Goal: Task Accomplishment & Management: Manage account settings

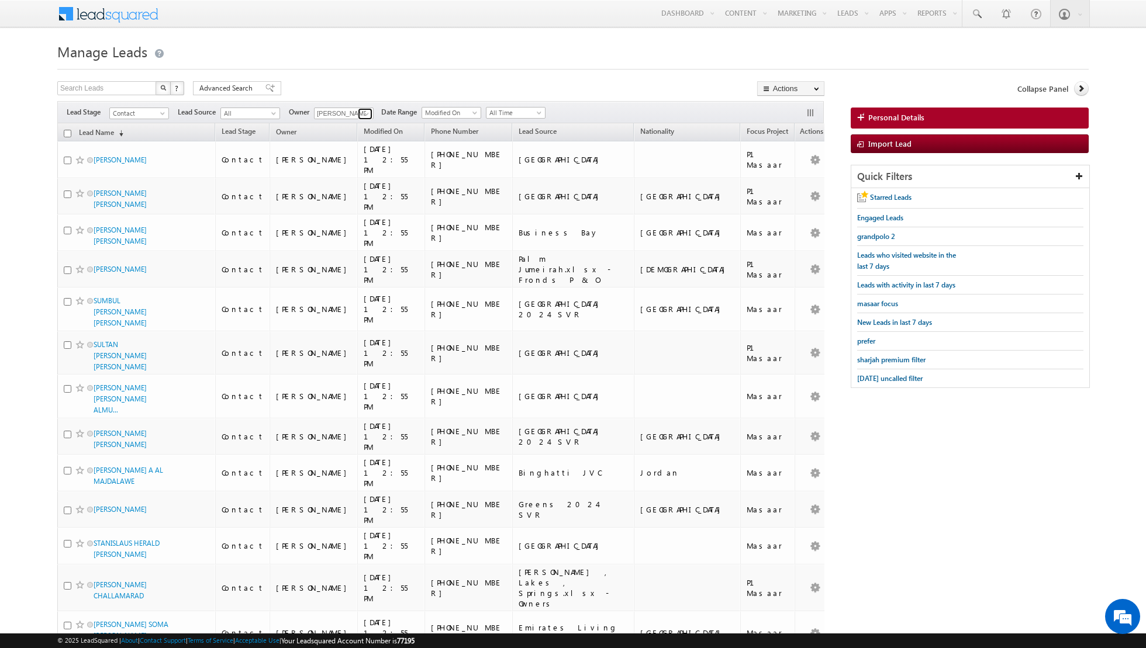
click at [362, 111] on span at bounding box center [366, 113] width 9 height 9
click at [351, 135] on span "[PERSON_NAME][EMAIL_ADDRESS][DOMAIN_NAME]" at bounding box center [371, 134] width 105 height 9
type input "[PERSON_NAME]"
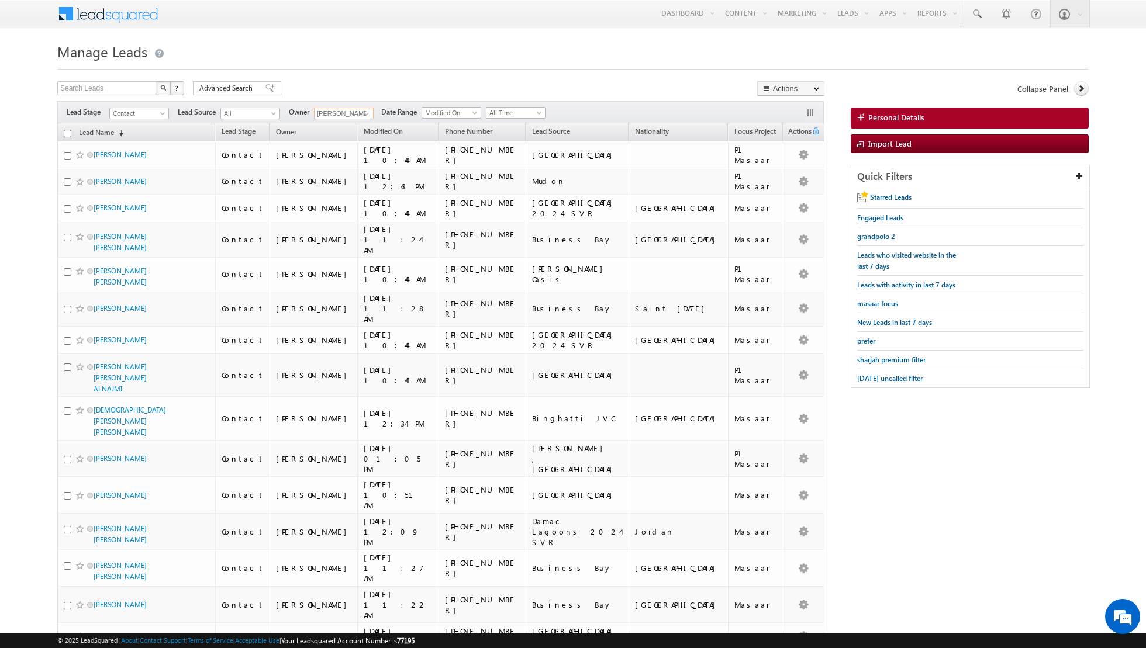
click at [65, 132] on input "checkbox" at bounding box center [68, 134] width 8 height 8
checkbox input "true"
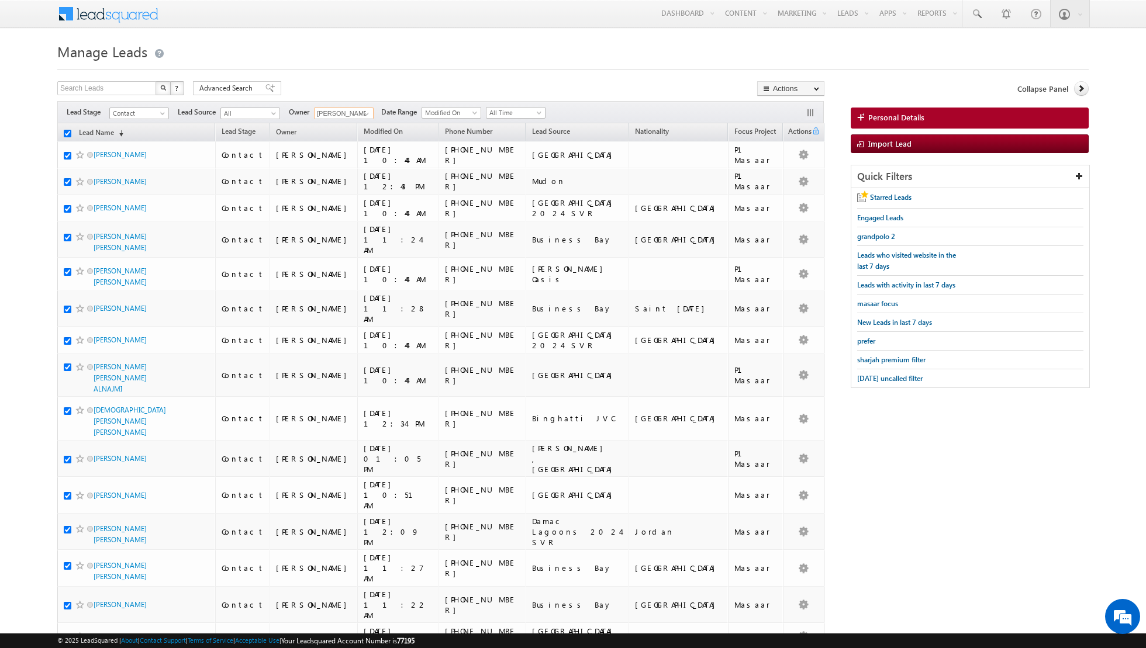
checkbox input "true"
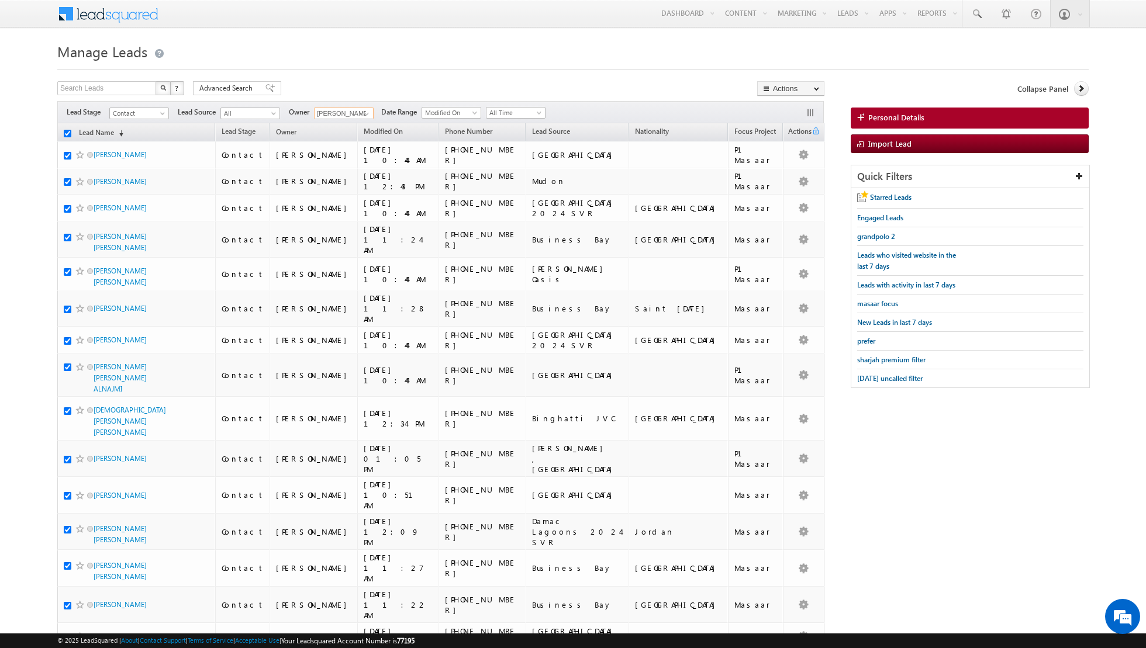
checkbox input "true"
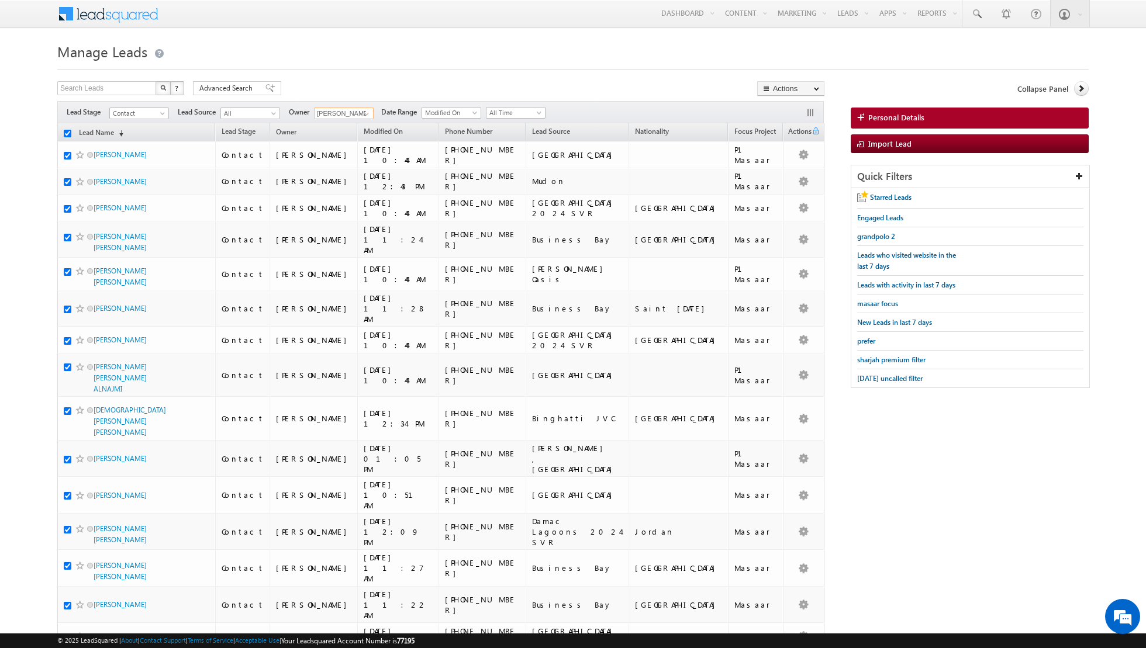
checkbox input "true"
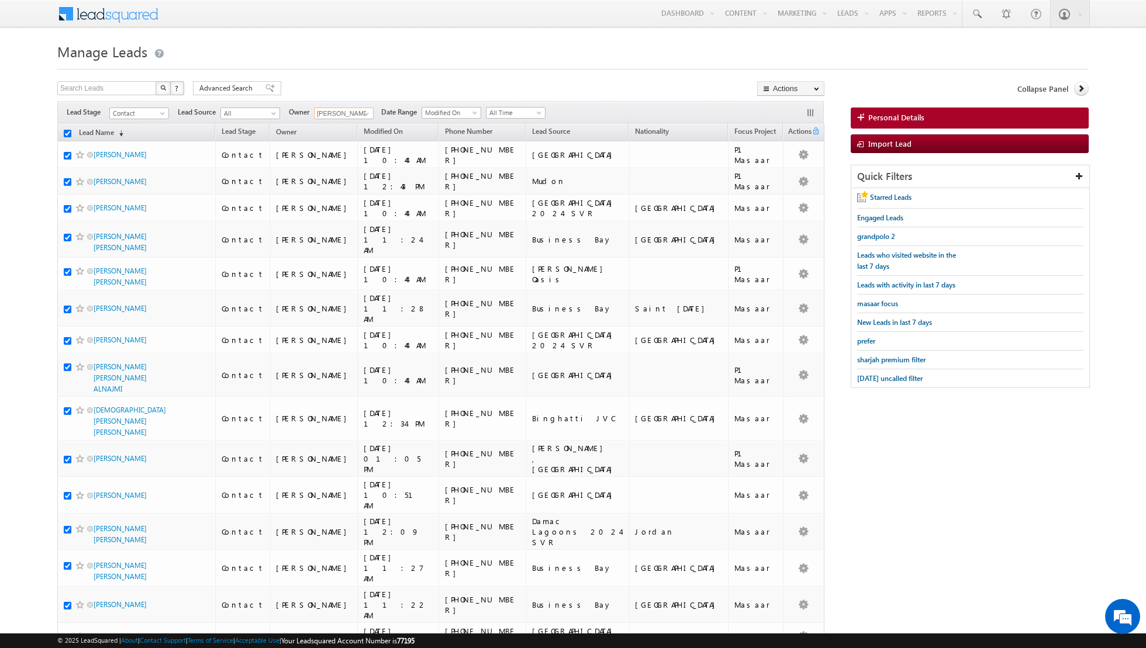
checkbox input "true"
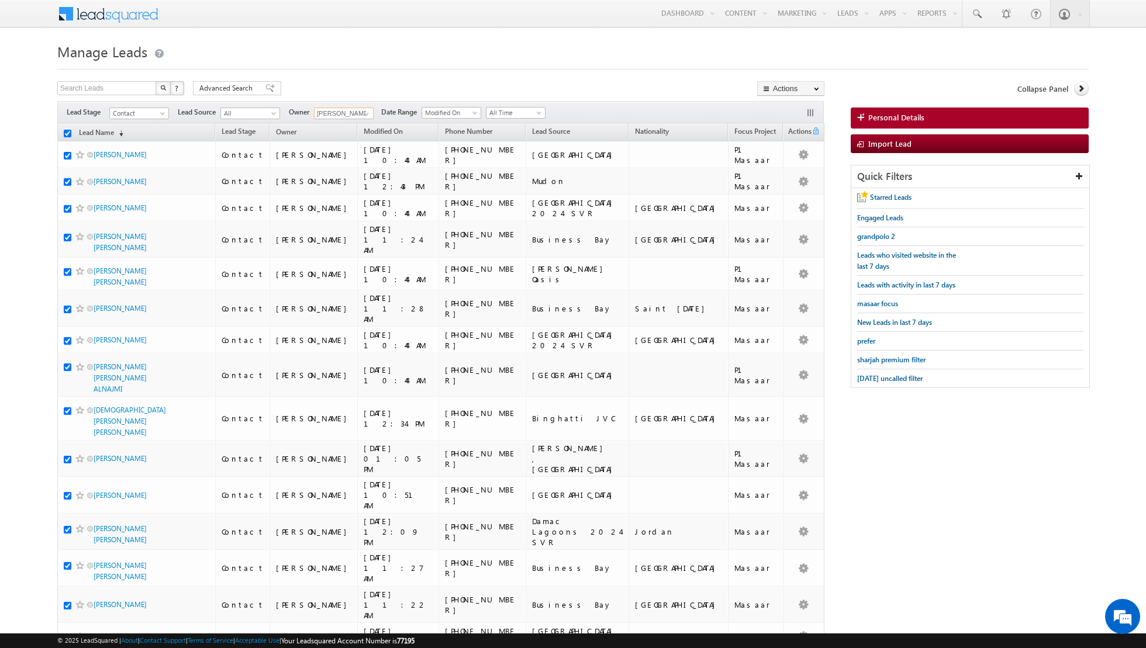
checkbox input "true"
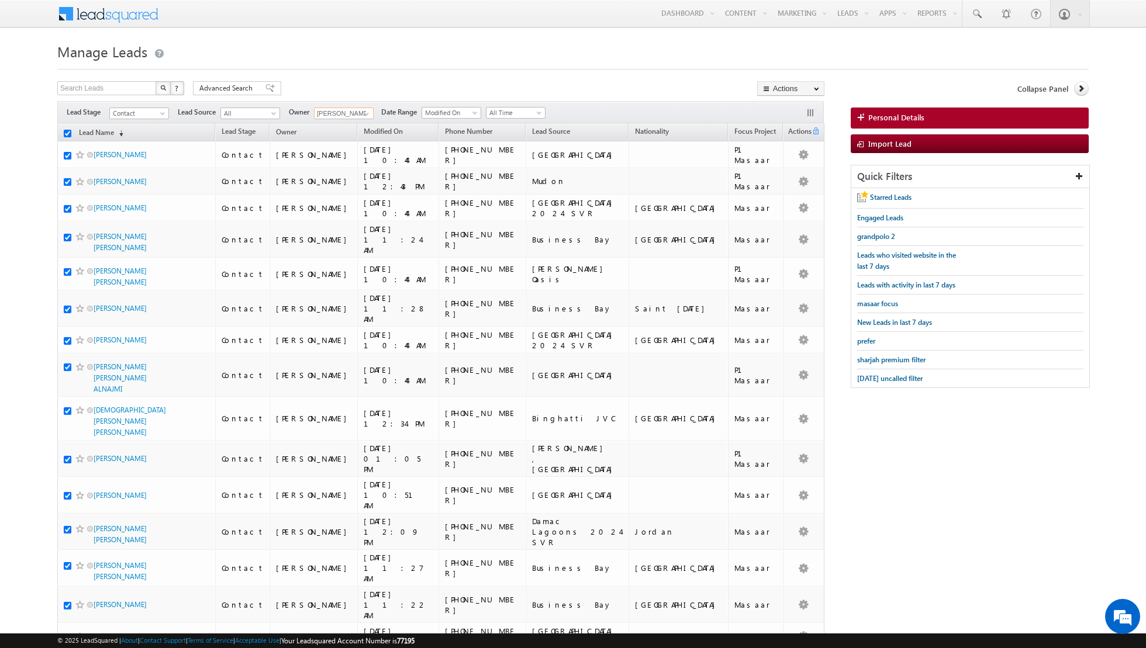
checkbox input "true"
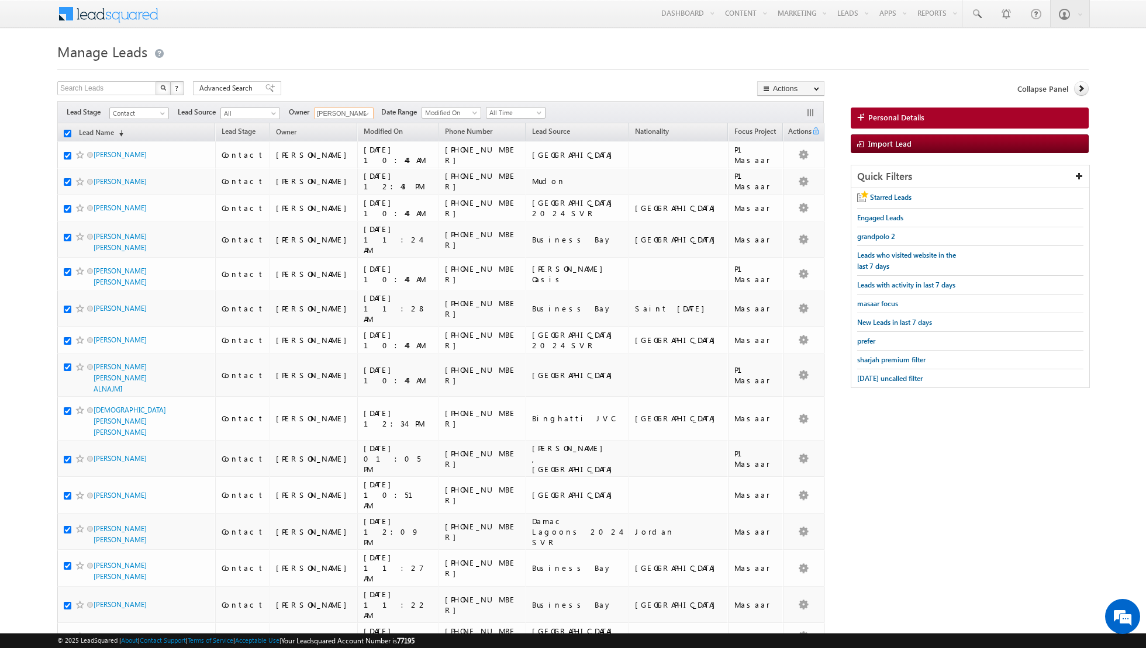
checkbox input "true"
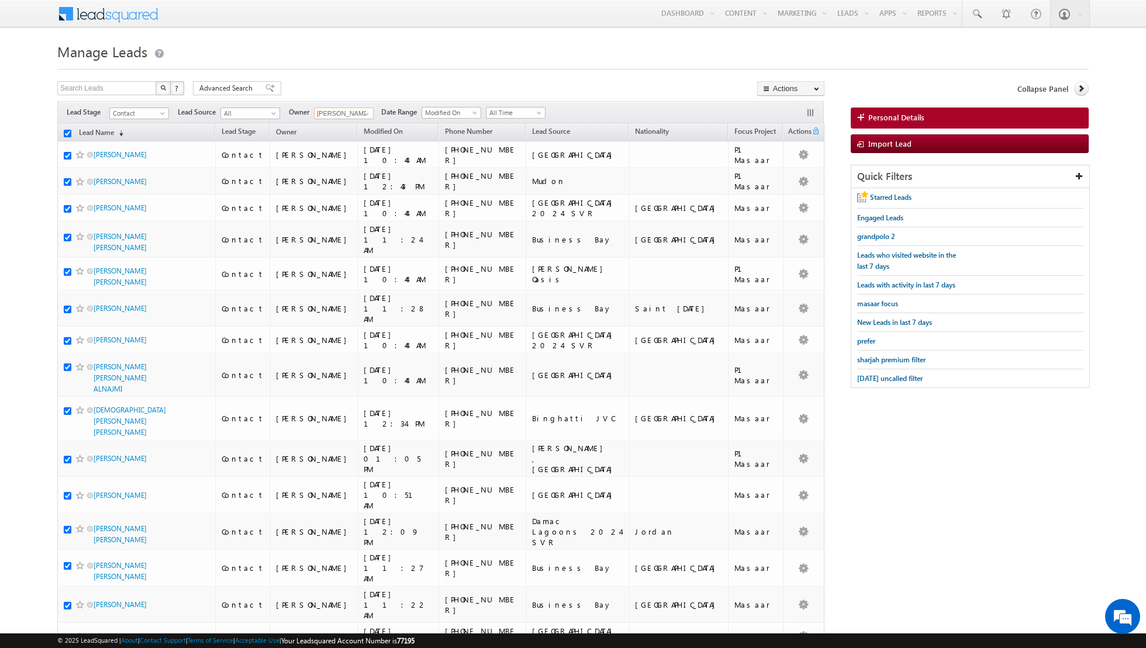
checkbox input "true"
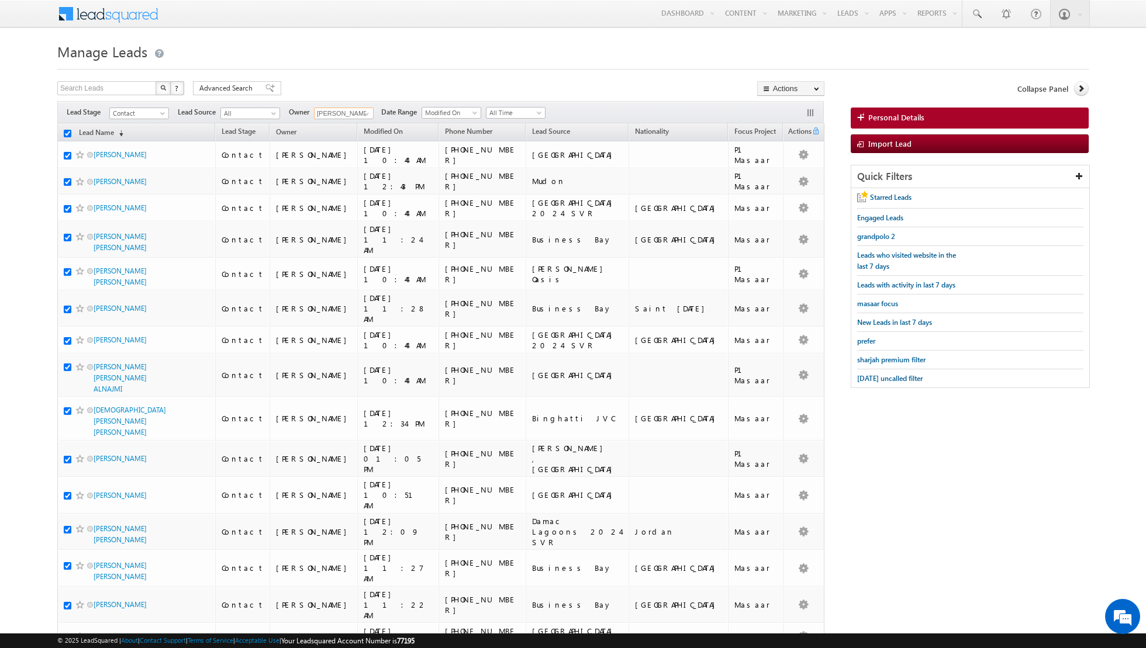
checkbox input "true"
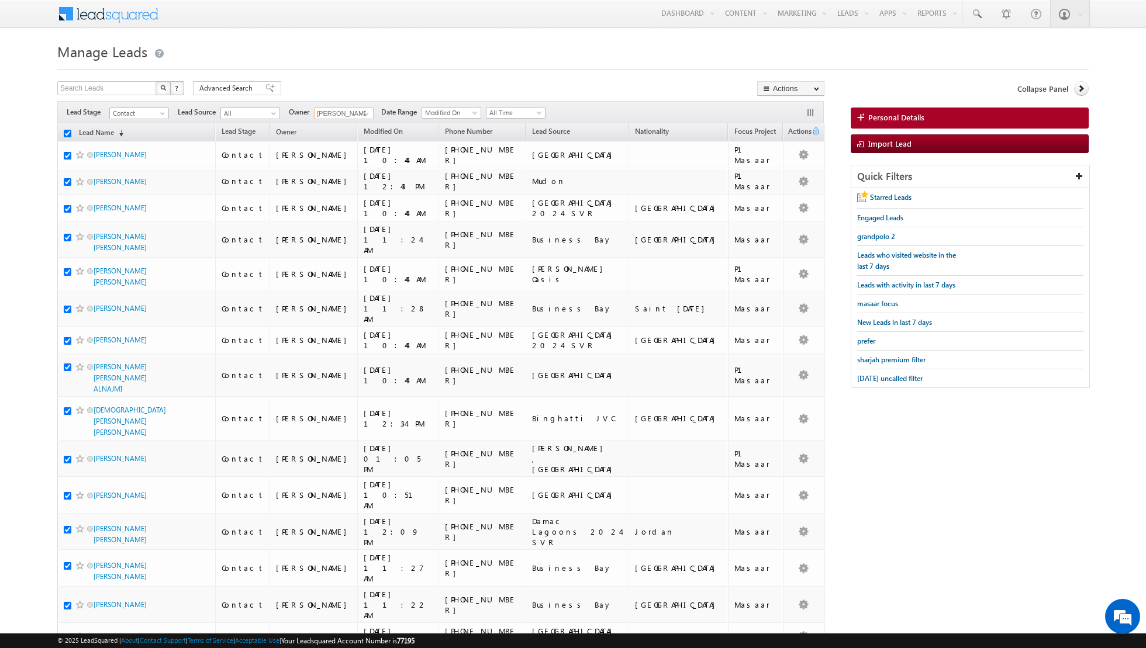
checkbox input "true"
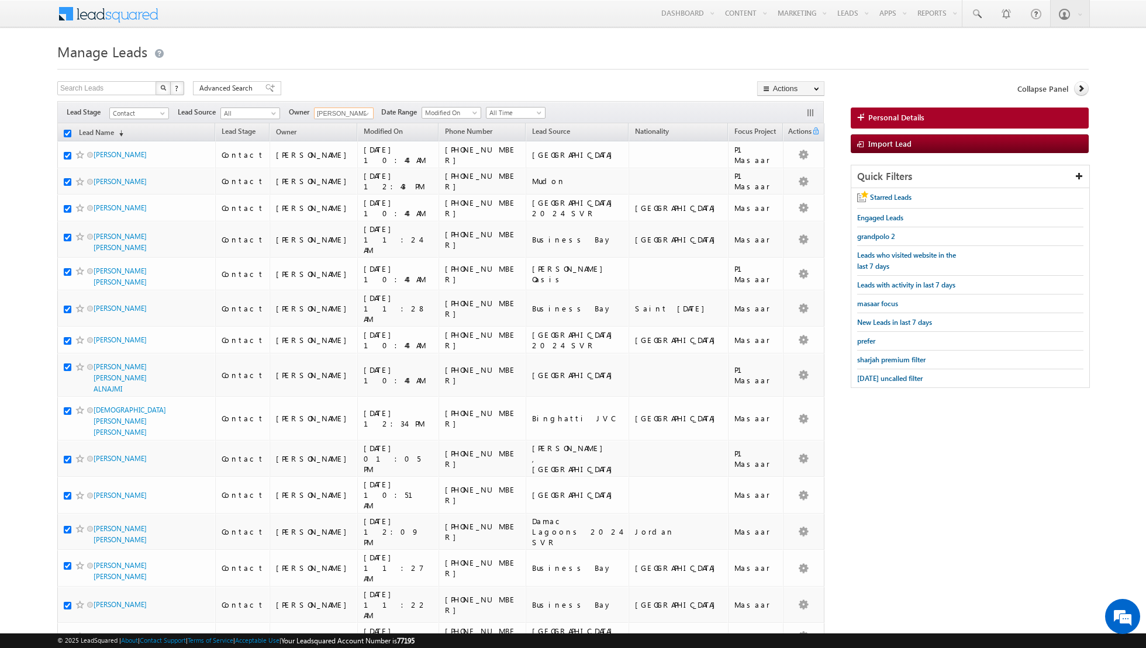
checkbox input "true"
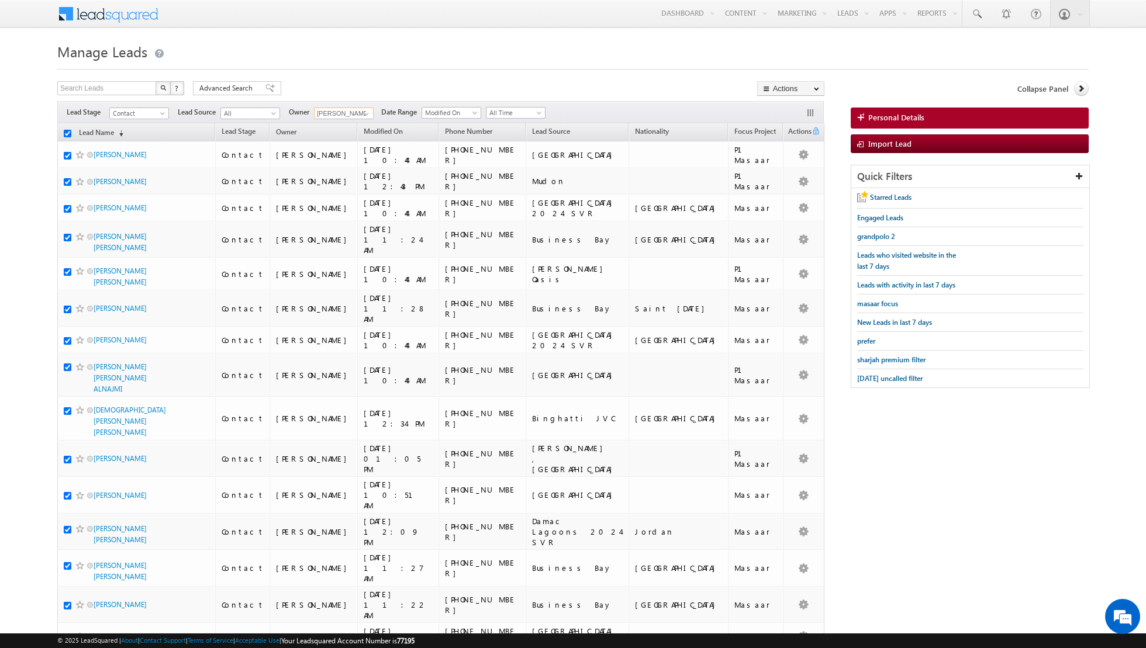
checkbox input "true"
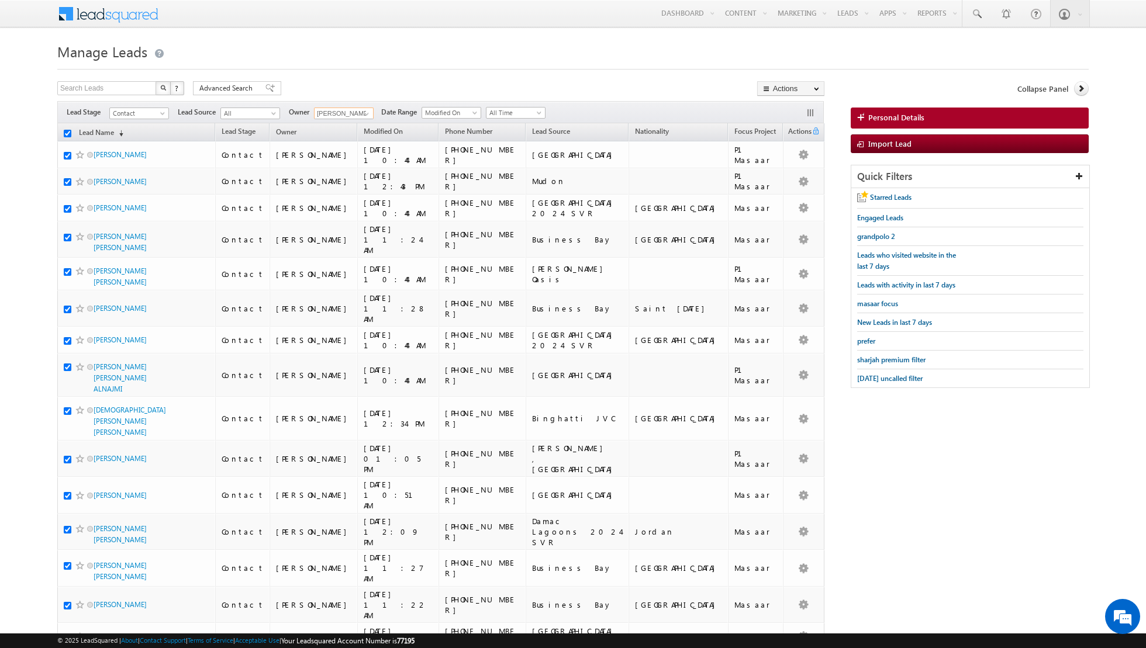
checkbox input "true"
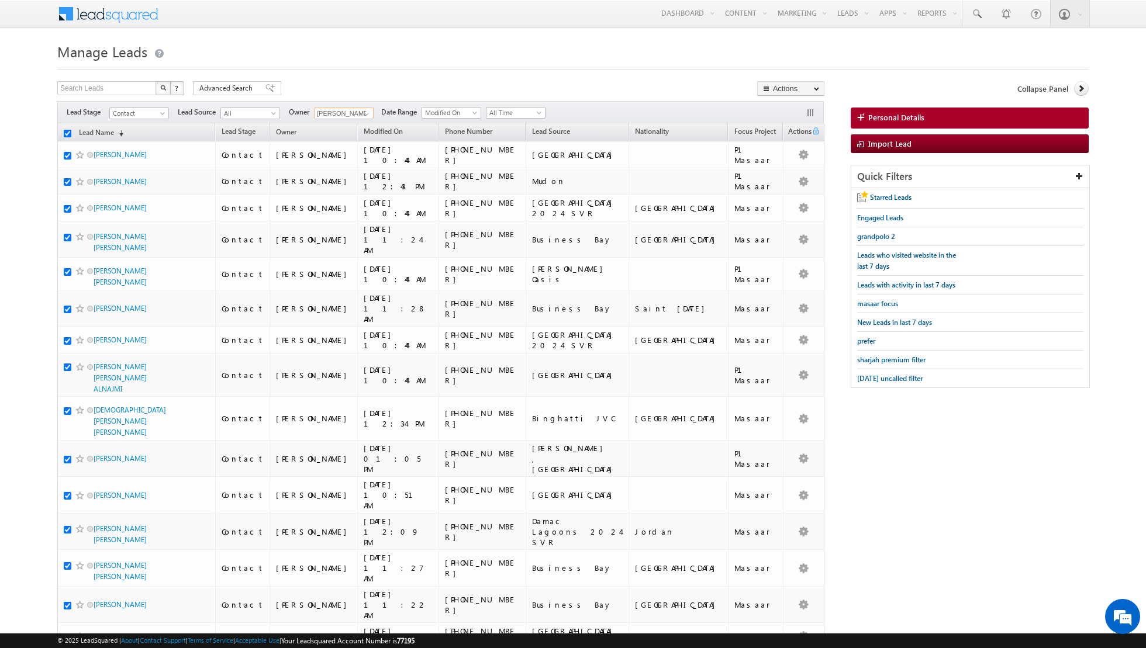
checkbox input "true"
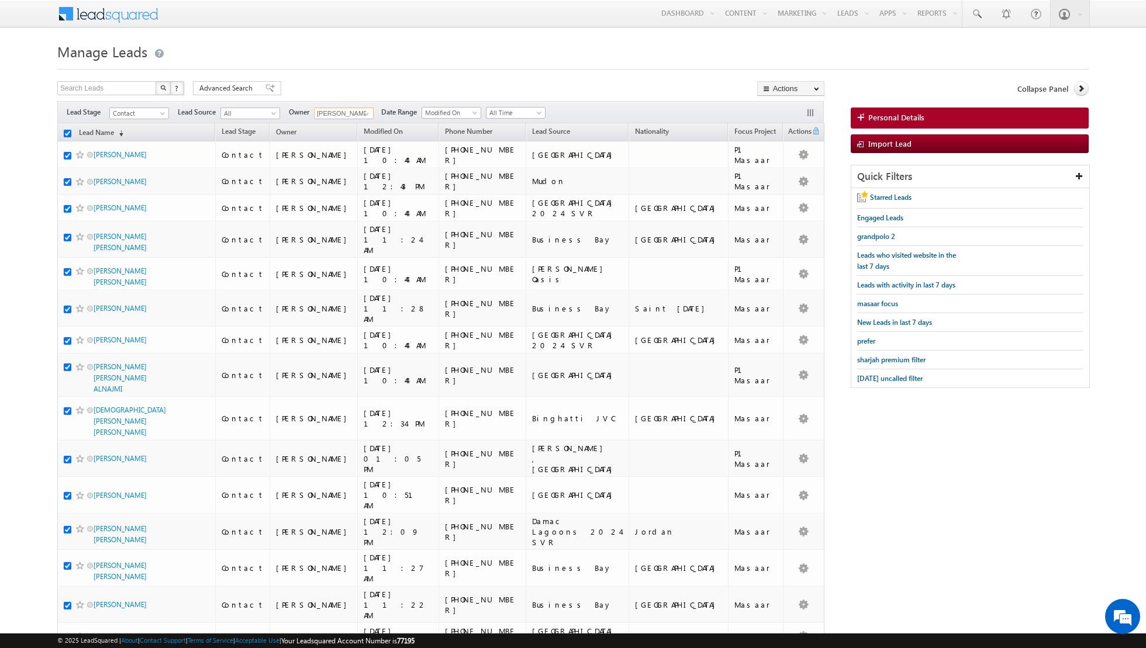
checkbox input "true"
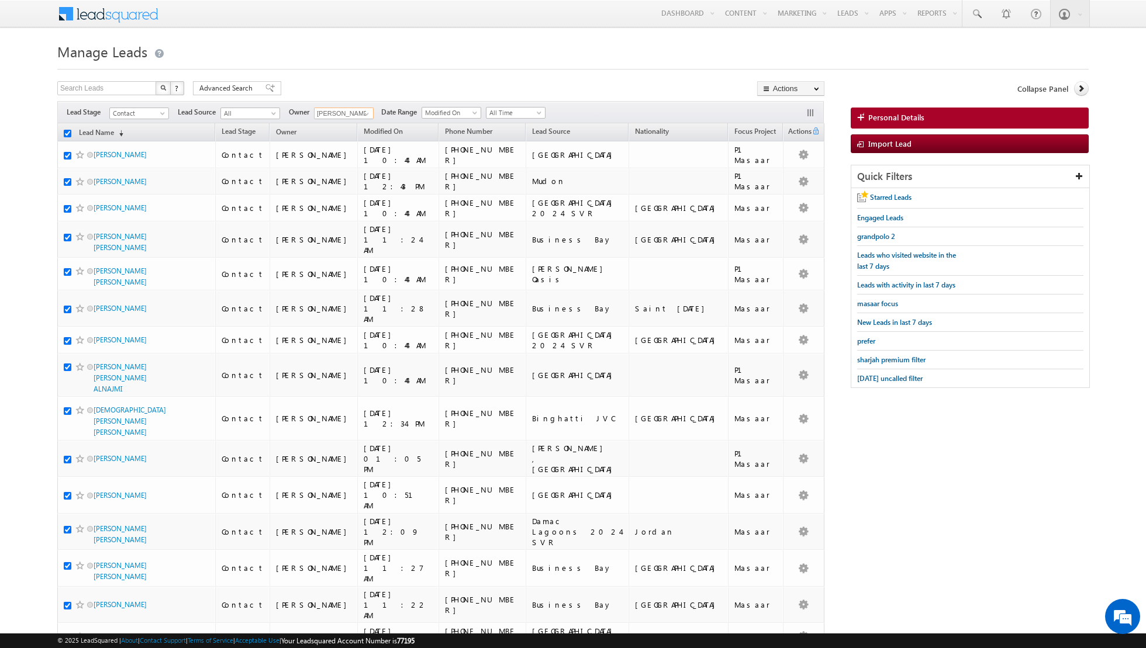
checkbox input "true"
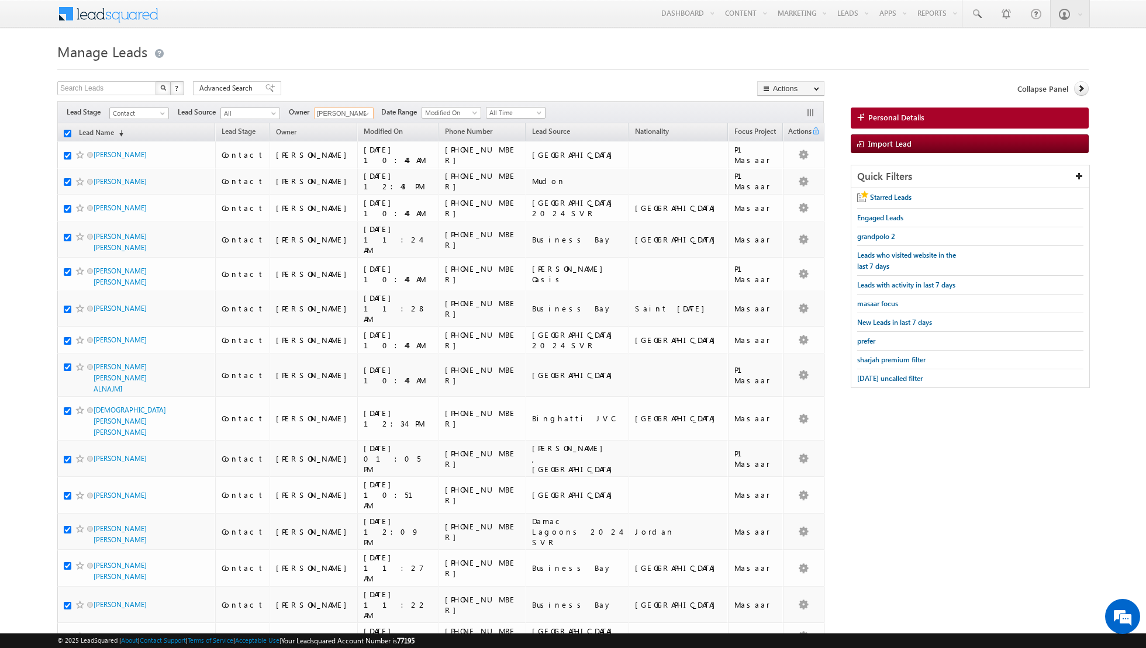
checkbox input "true"
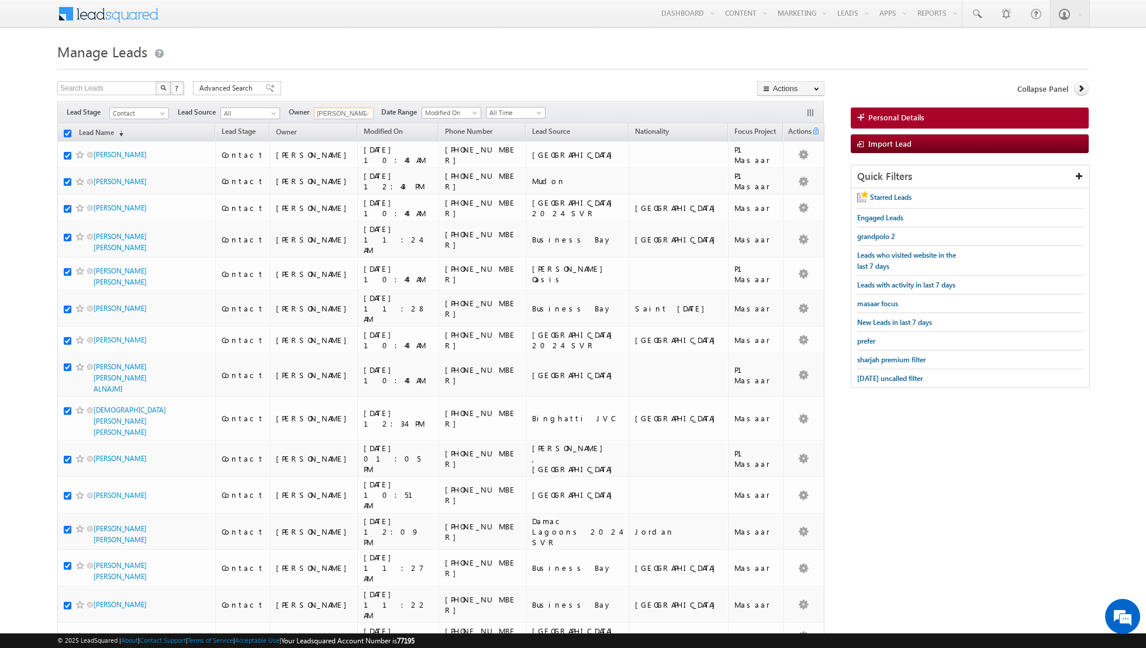
checkbox input "true"
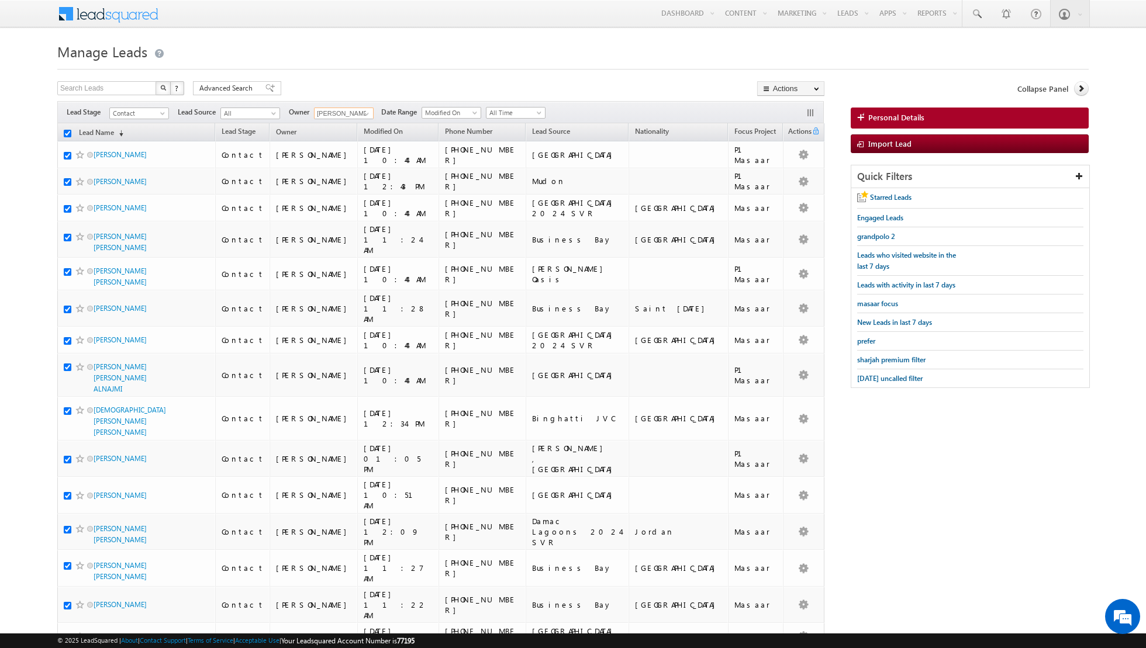
checkbox input "true"
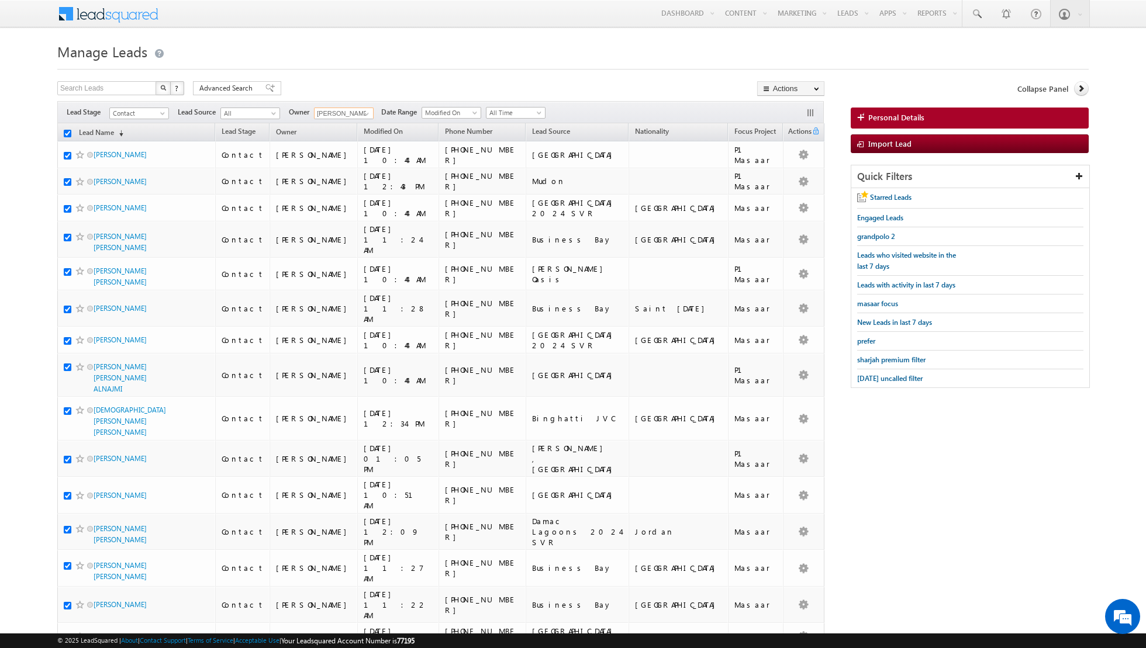
checkbox input "true"
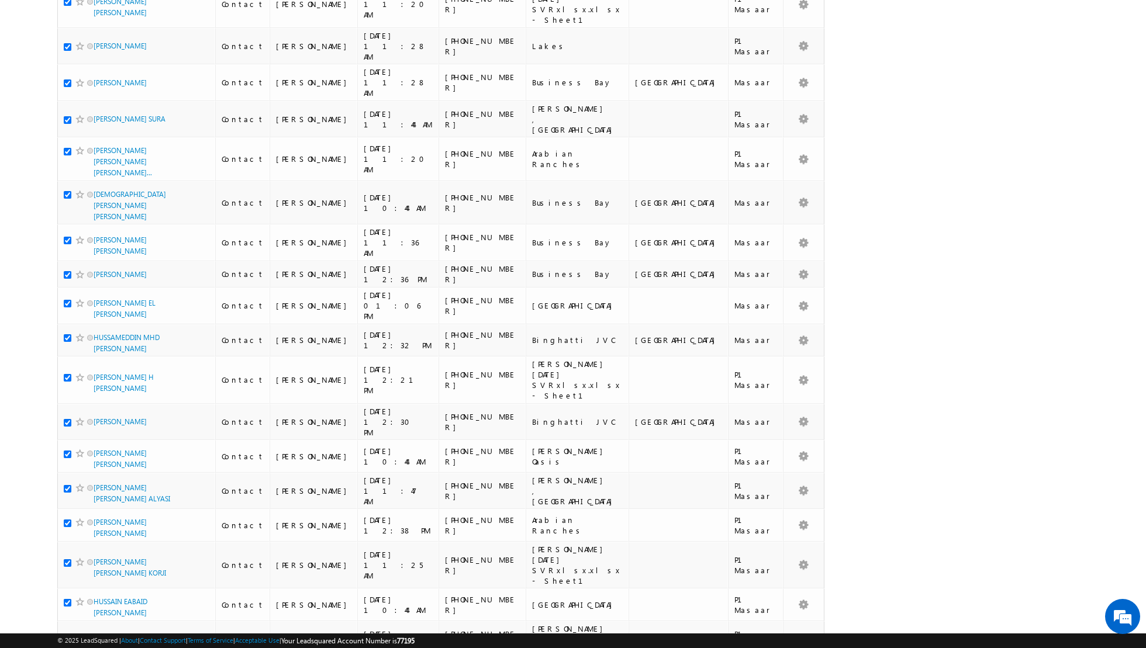
scroll to position [2485, 0]
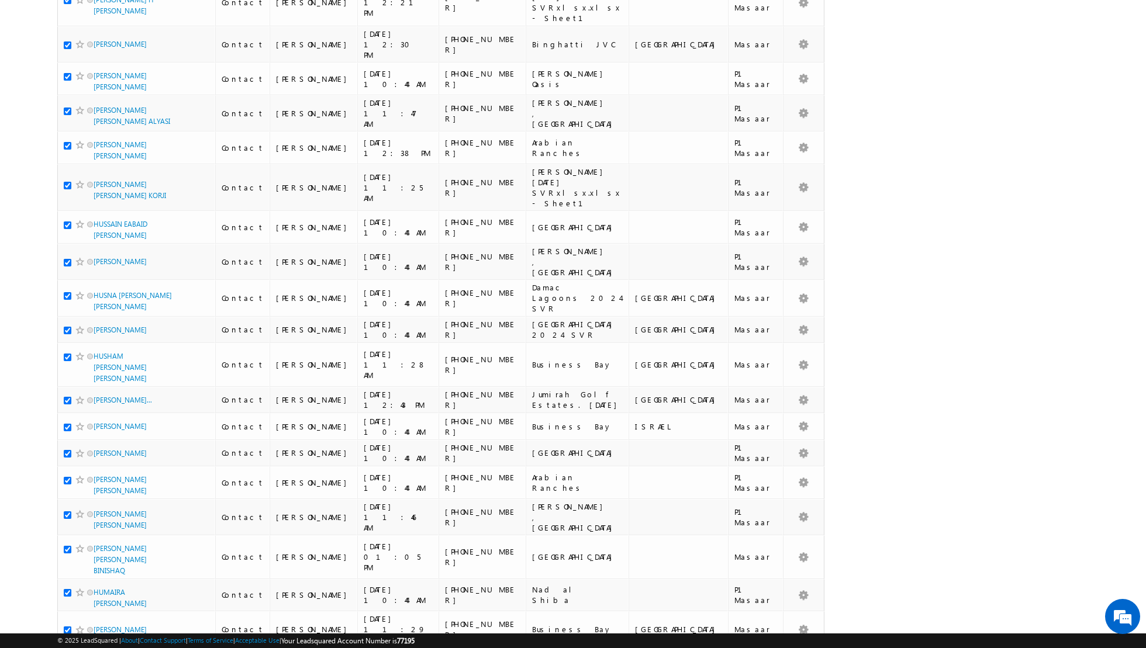
type input "[PERSON_NAME]"
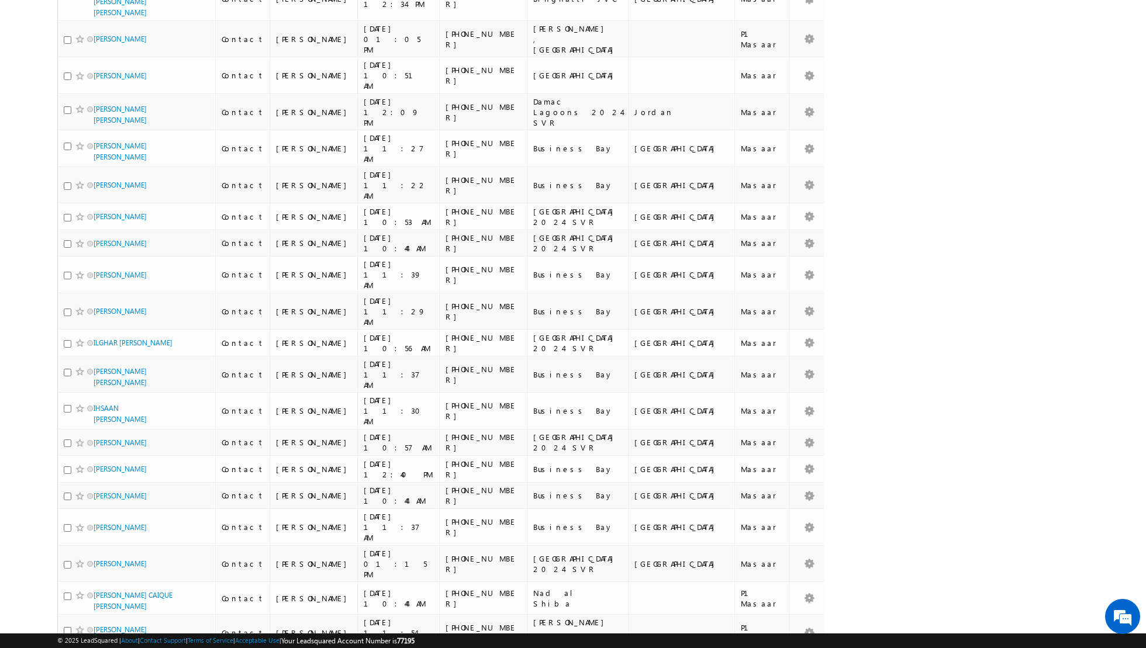
scroll to position [0, 0]
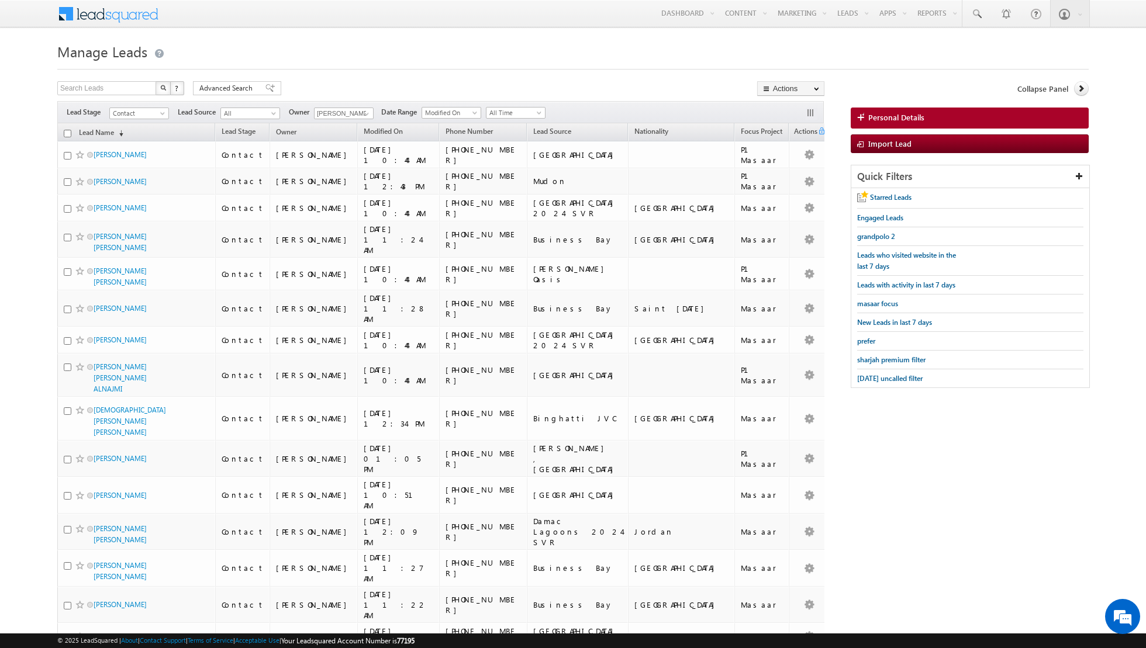
click at [70, 130] on input "checkbox" at bounding box center [68, 134] width 8 height 8
checkbox input "true"
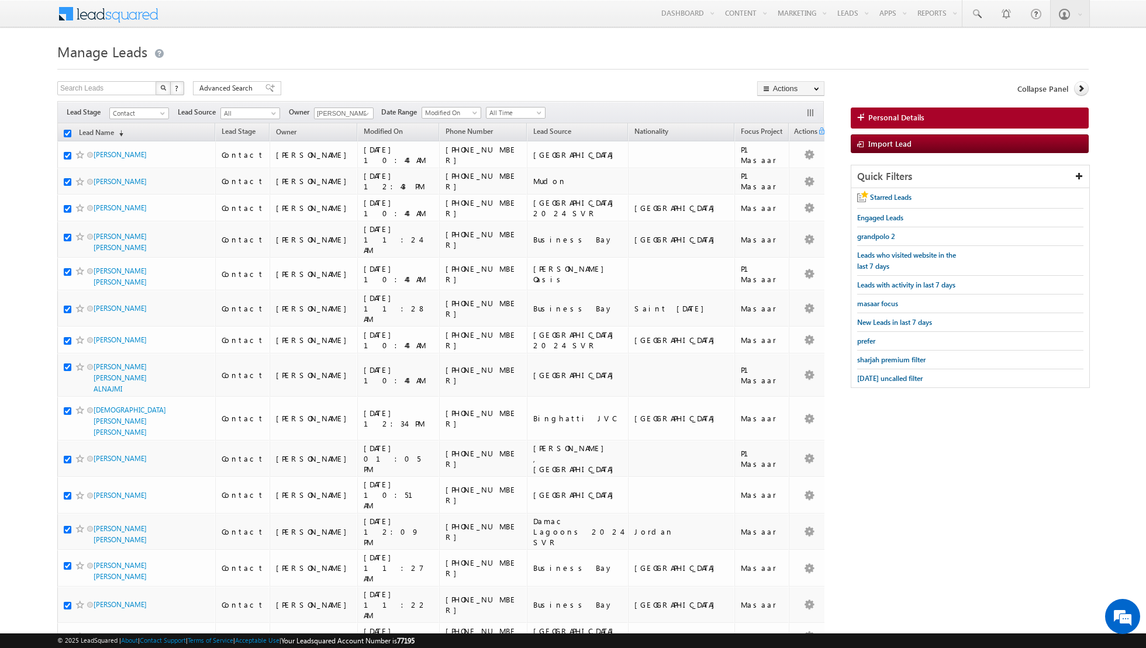
checkbox input "true"
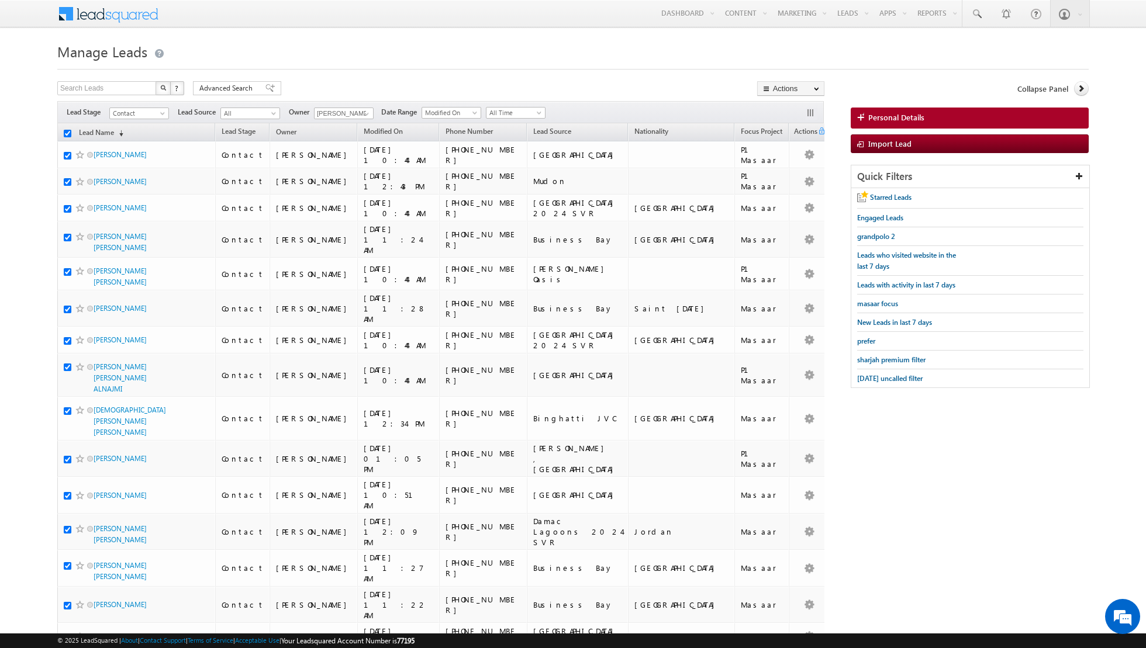
checkbox input "true"
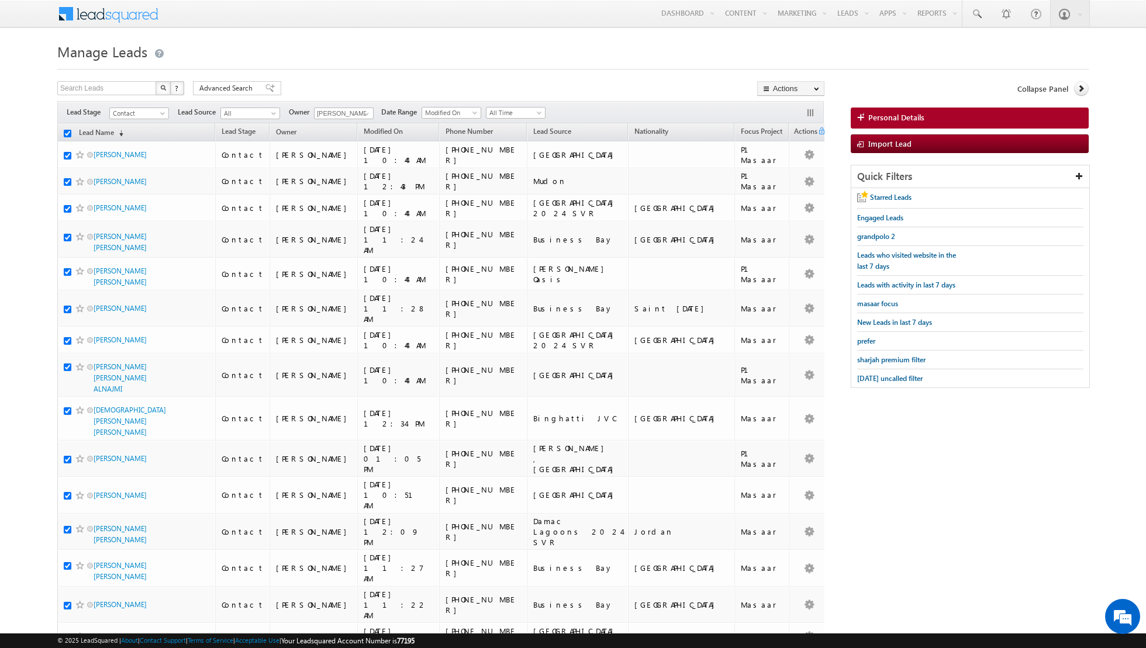
checkbox input "true"
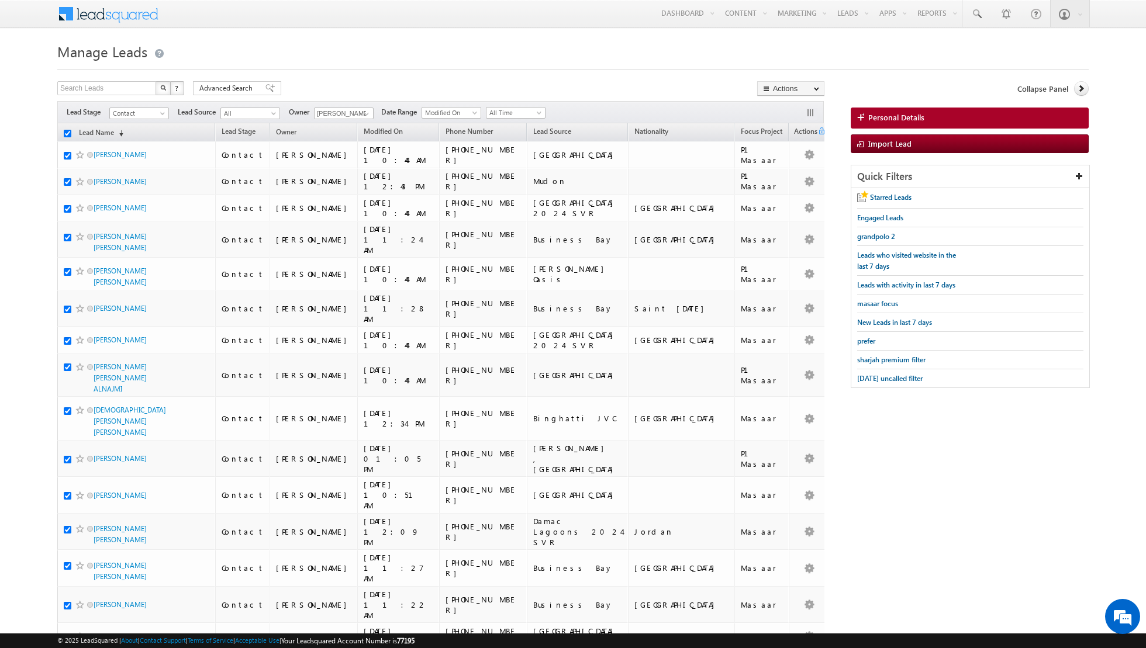
checkbox input "true"
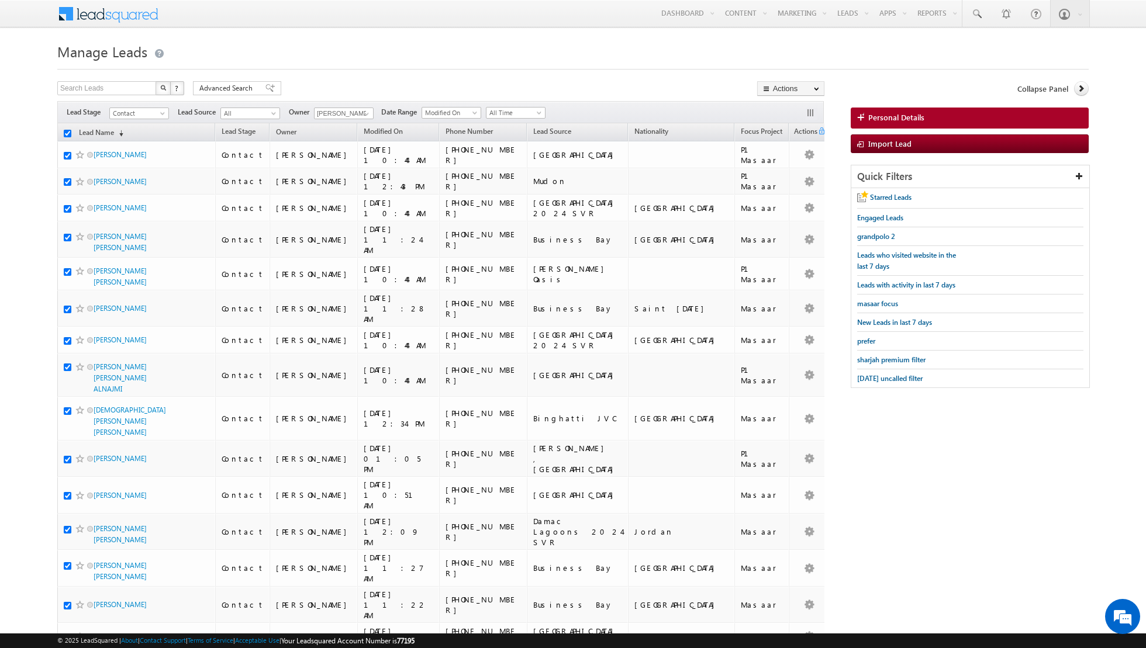
checkbox input "true"
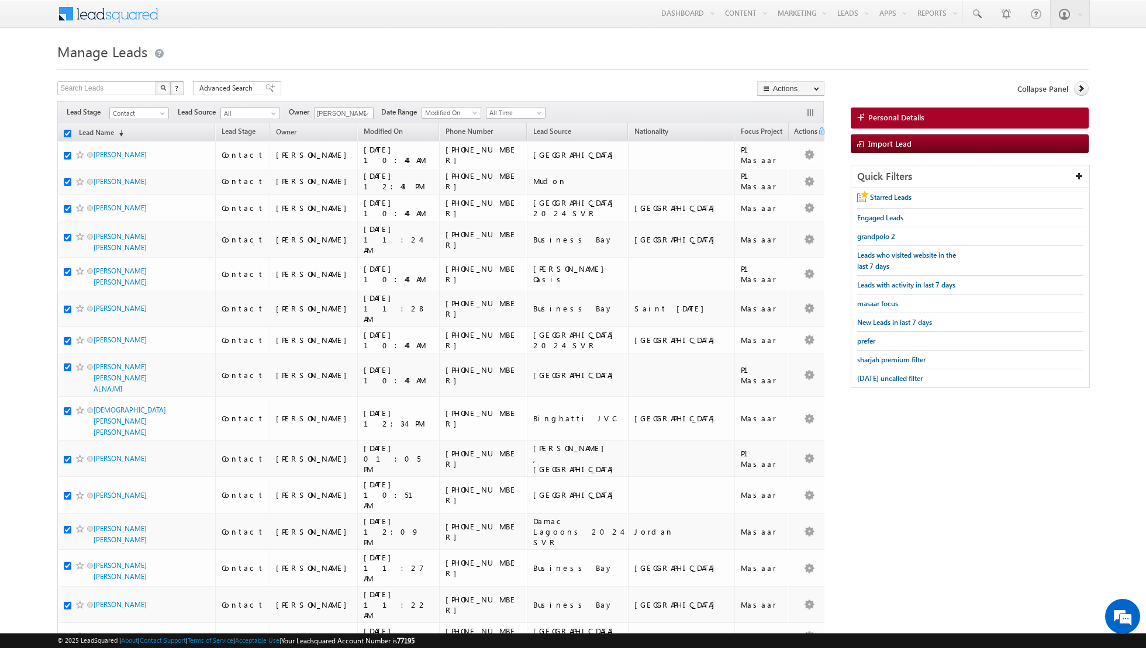
checkbox input "true"
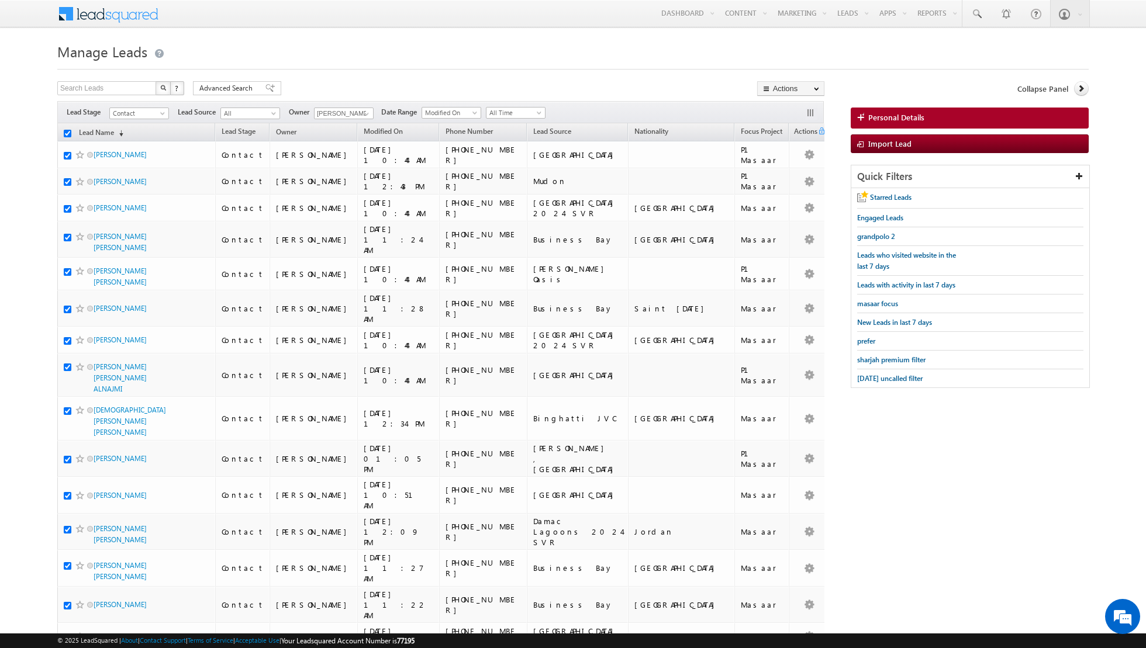
checkbox input "true"
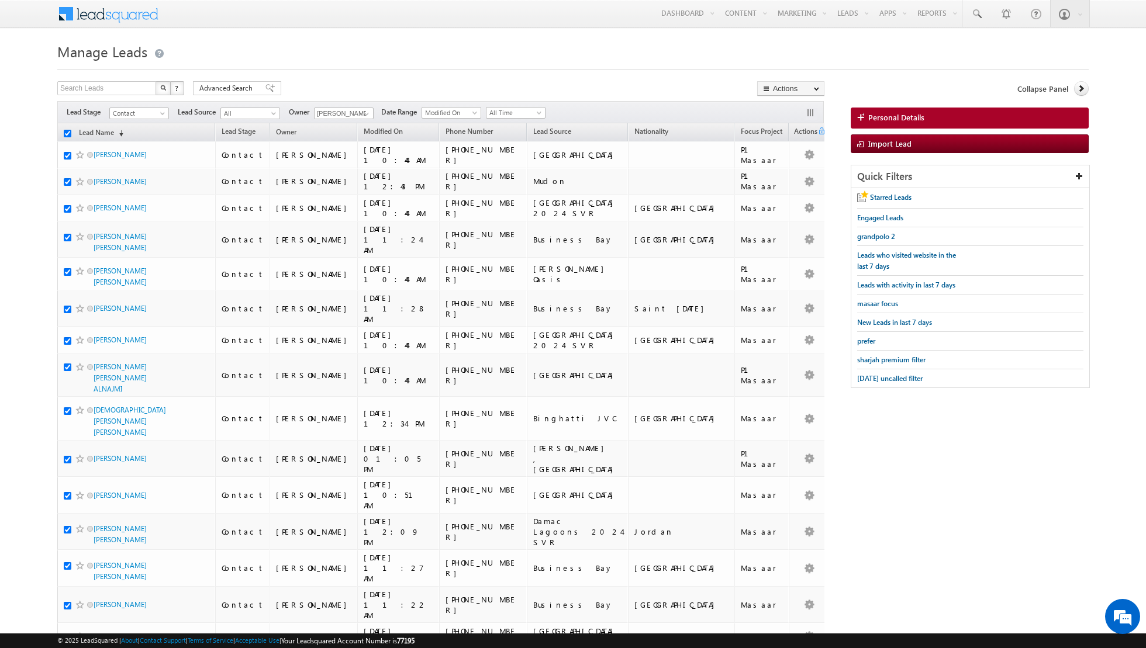
checkbox input "true"
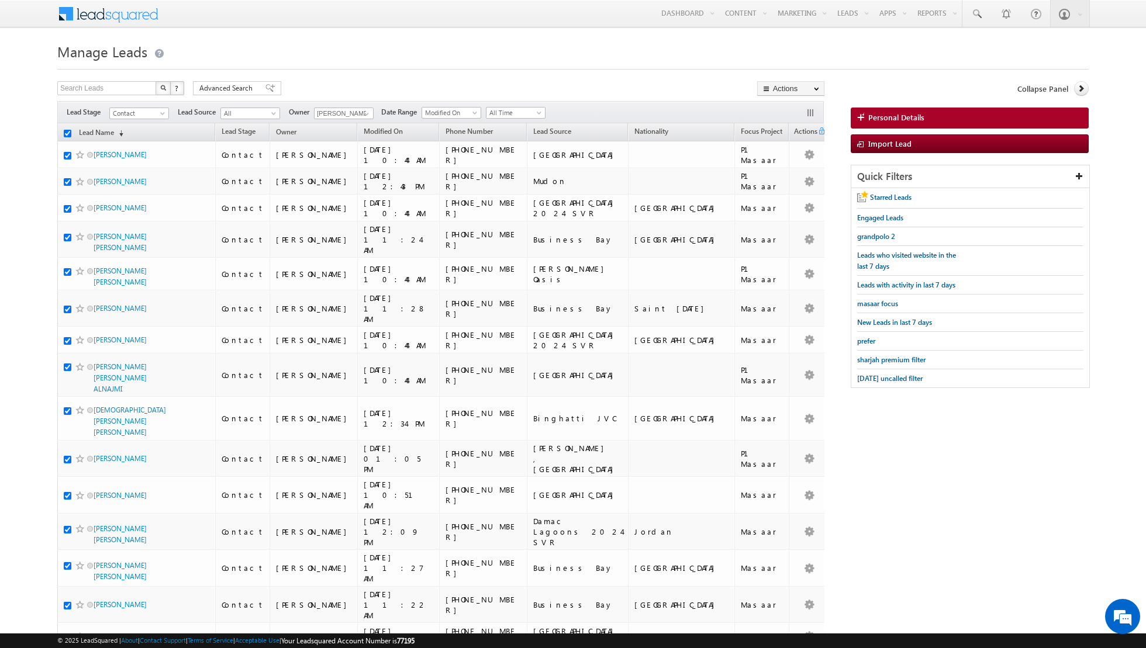
checkbox input "true"
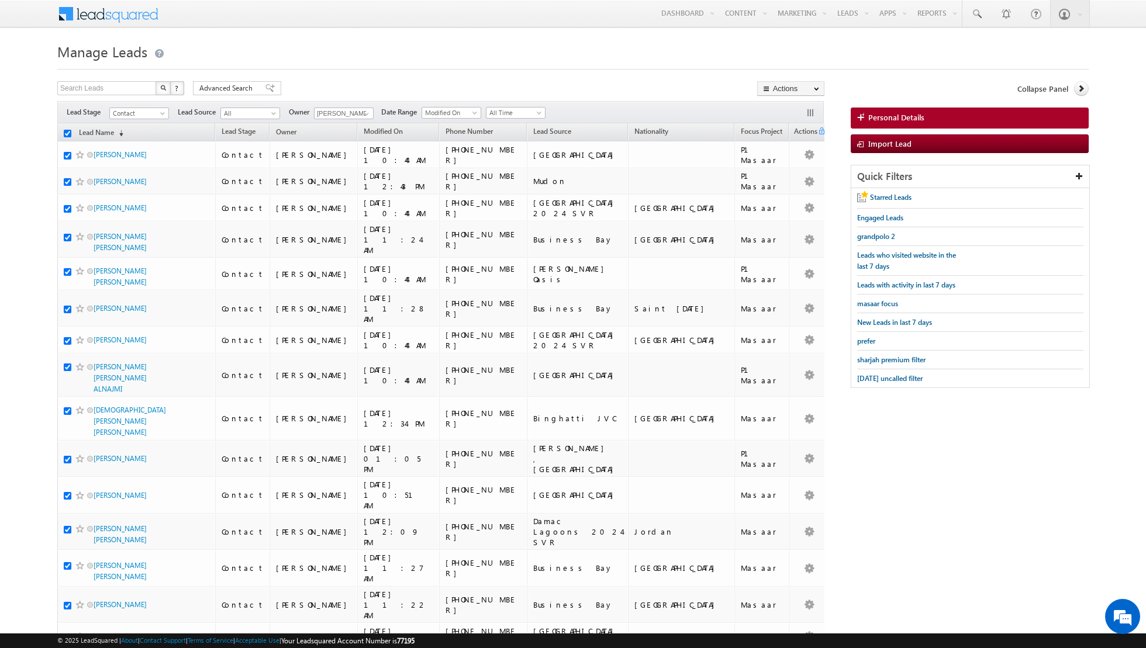
checkbox input "true"
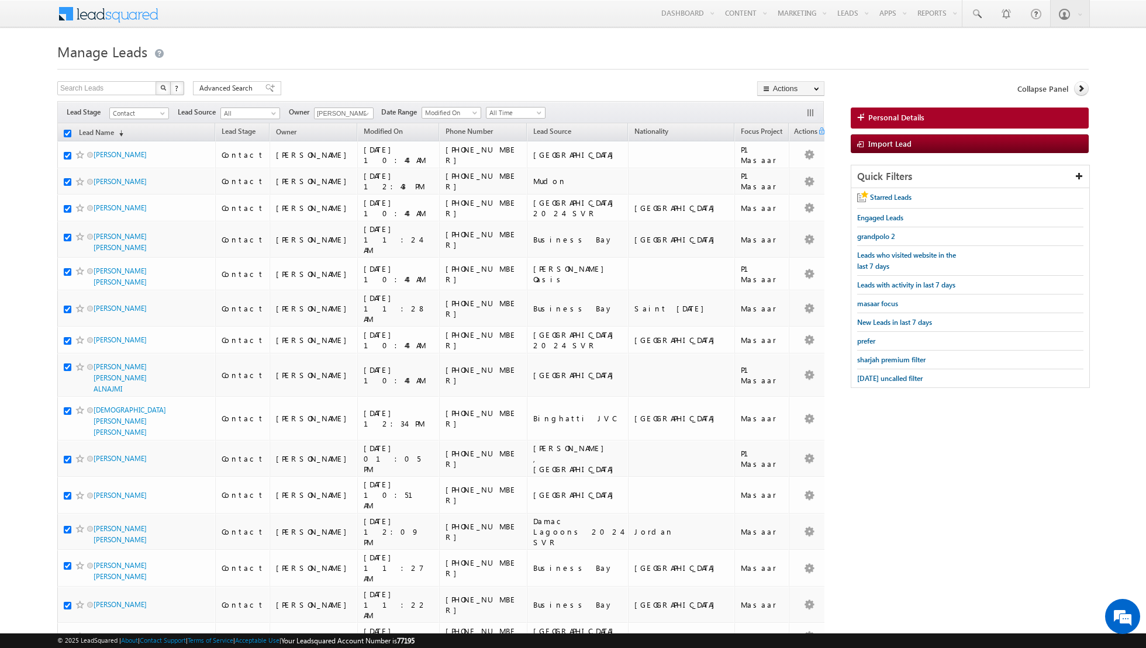
checkbox input "true"
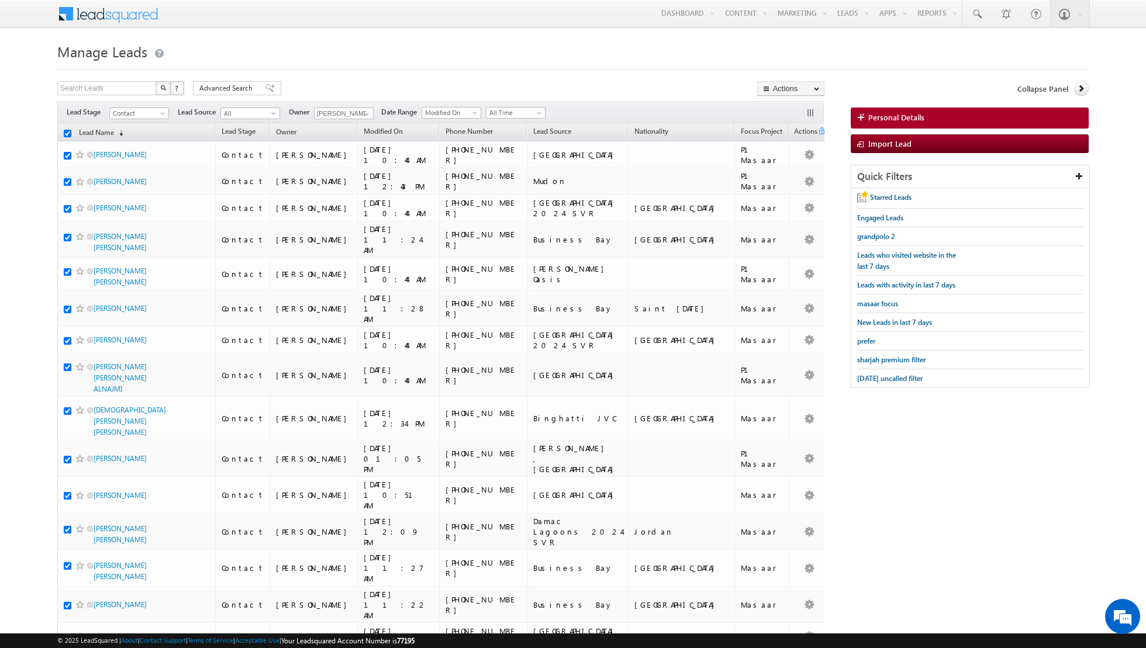
checkbox input "true"
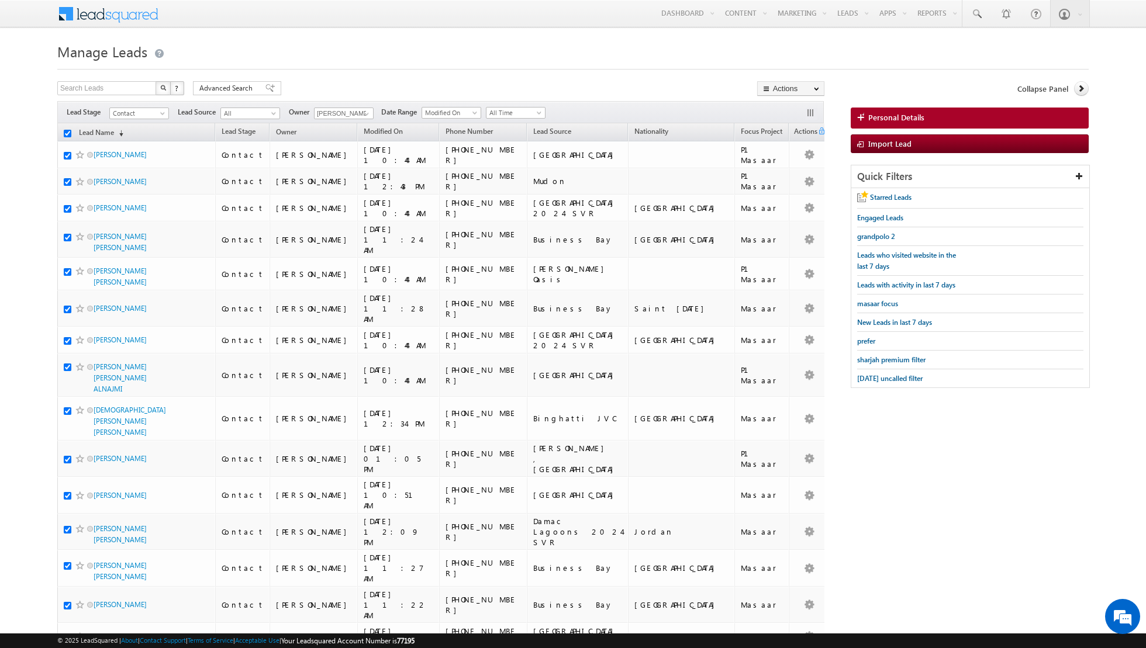
checkbox input "true"
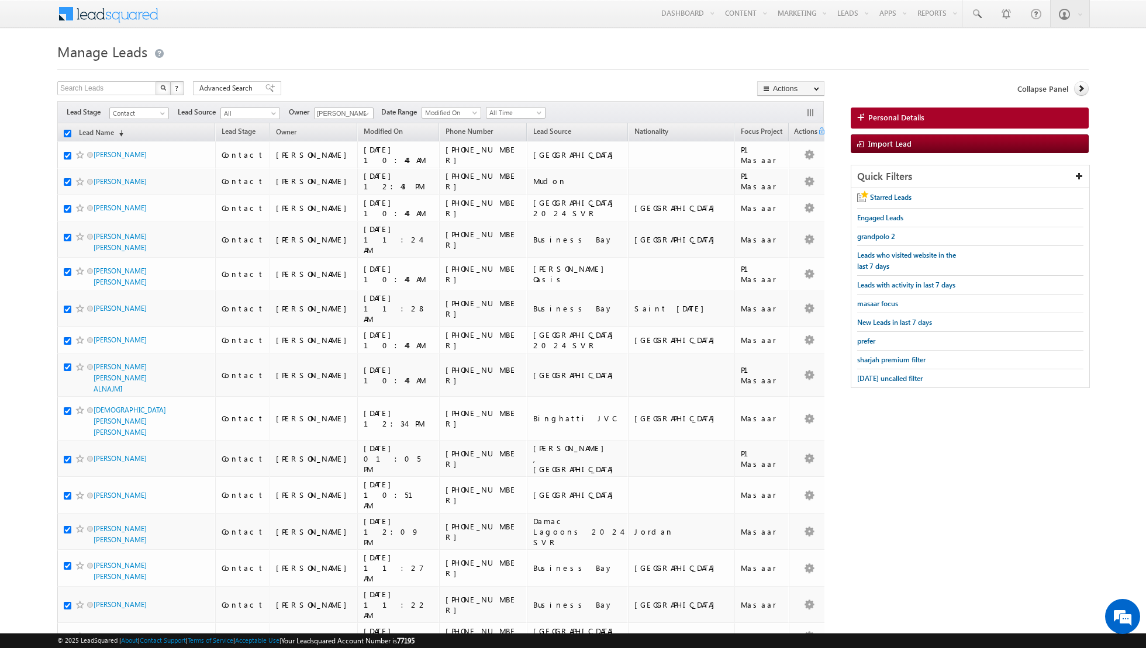
checkbox input "true"
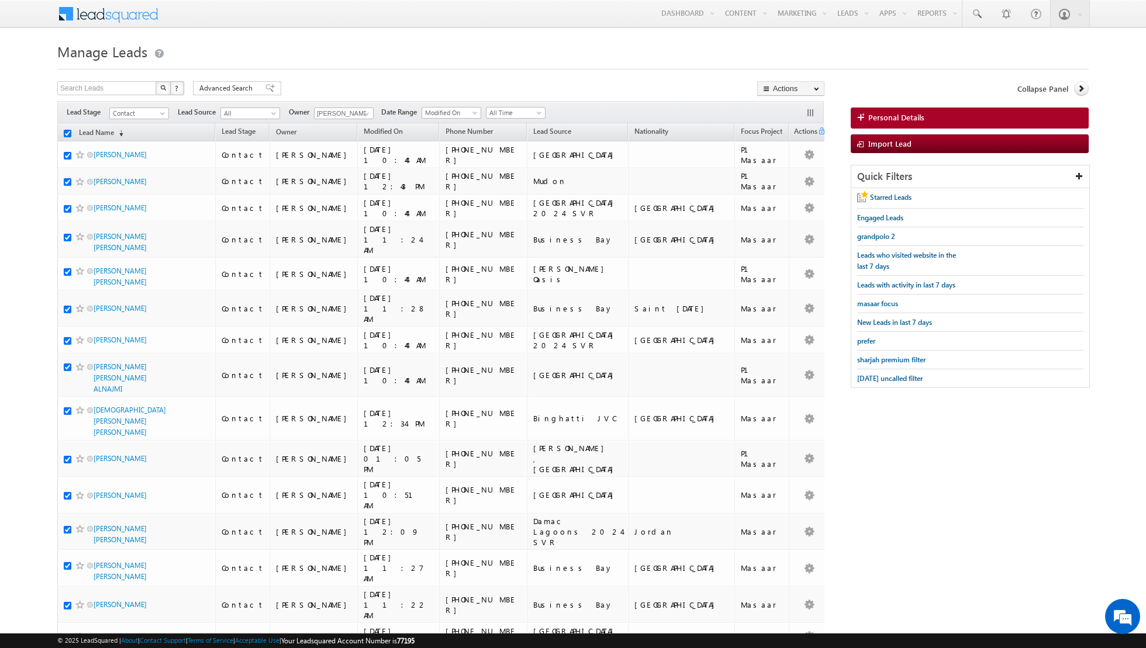
checkbox input "true"
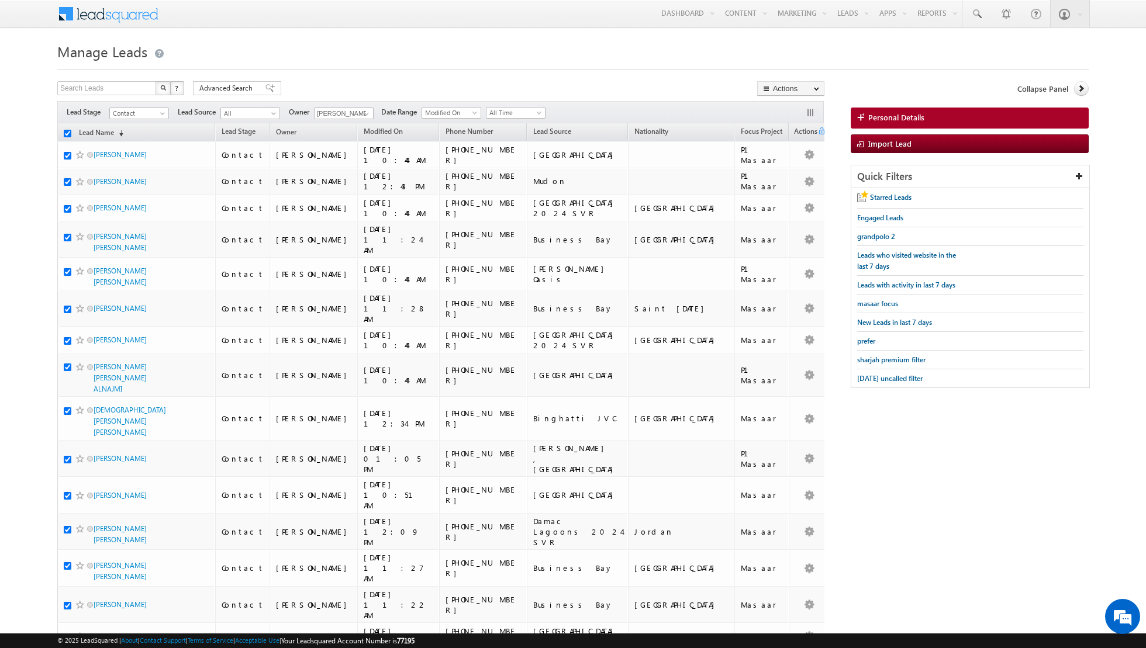
checkbox input "true"
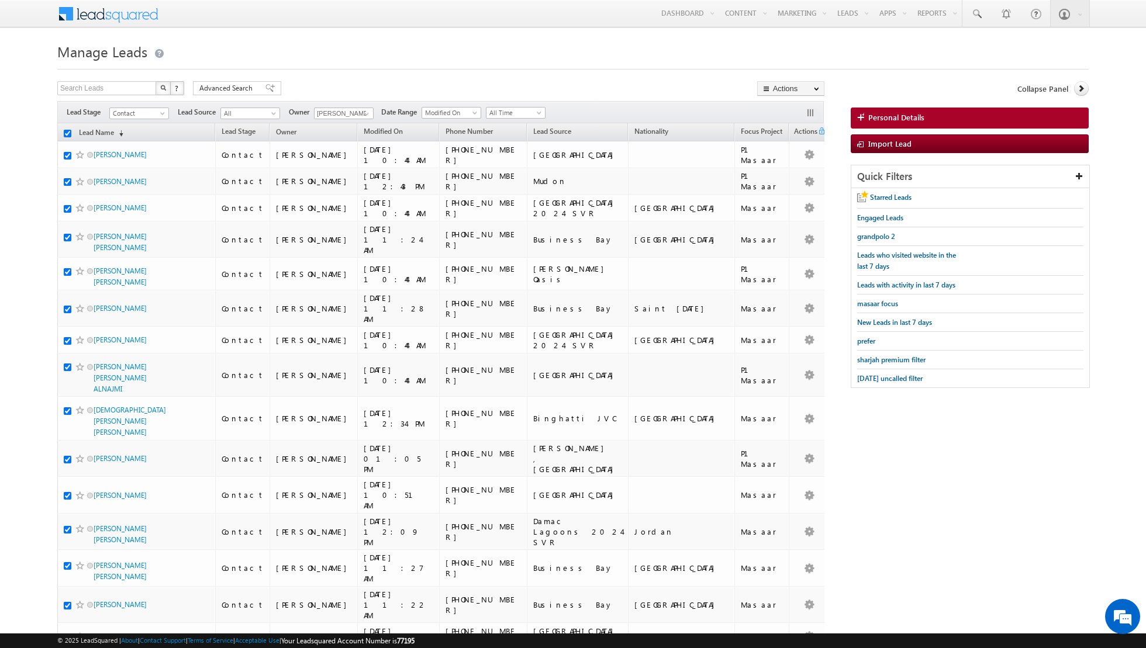
checkbox input "true"
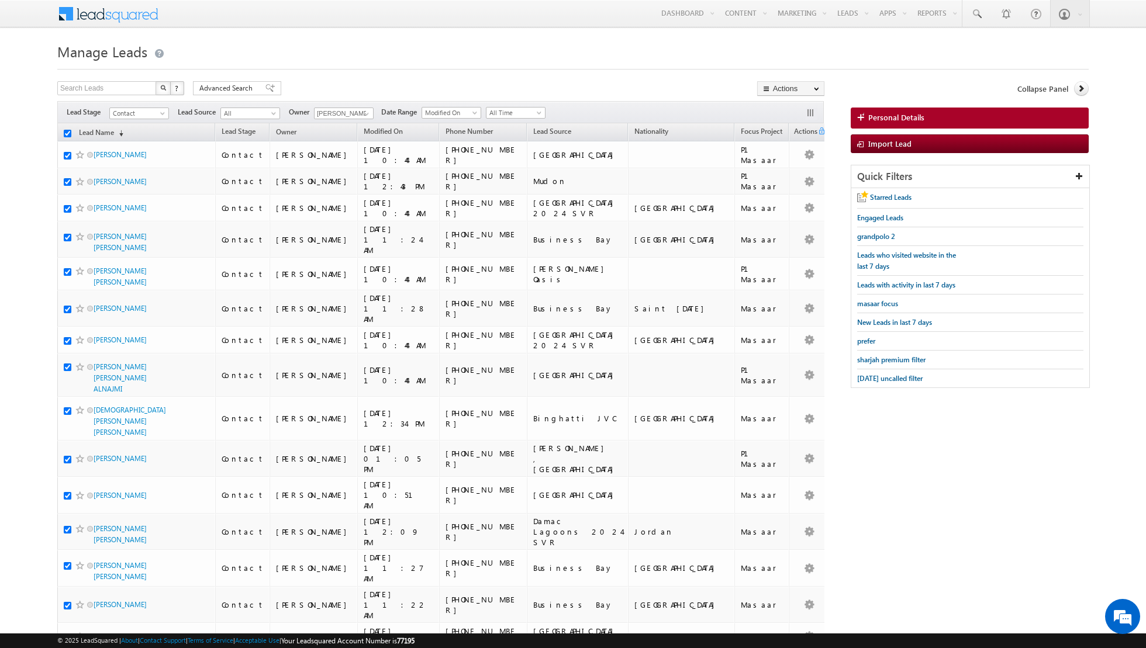
checkbox input "true"
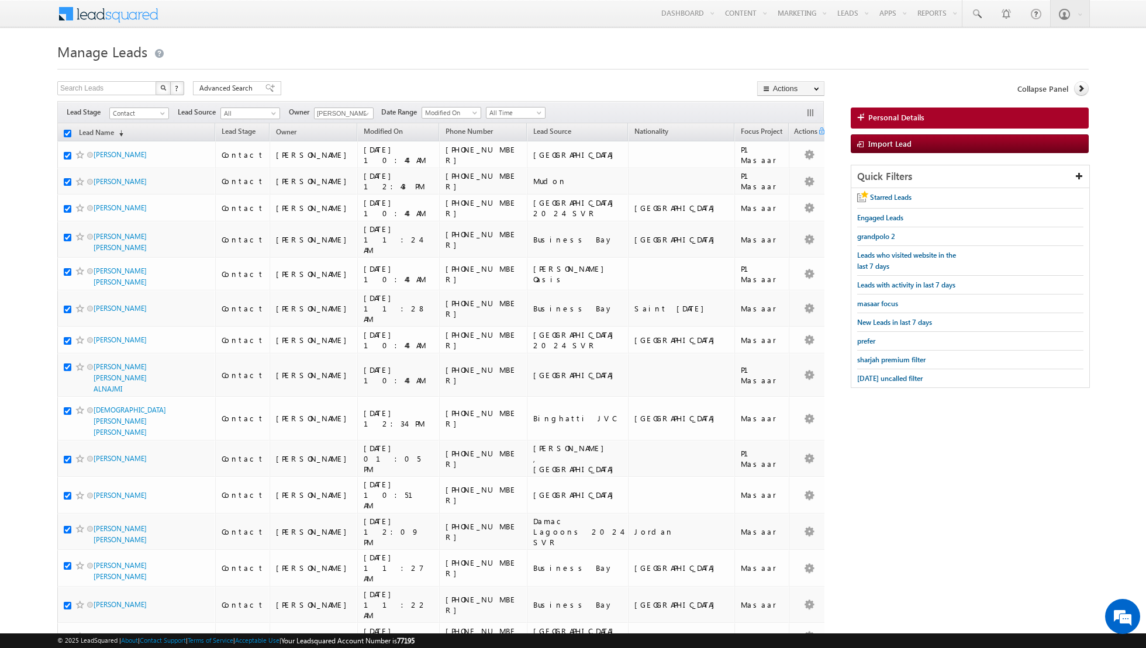
checkbox input "true"
click at [786, 185] on link "Change Owner" at bounding box center [791, 189] width 66 height 14
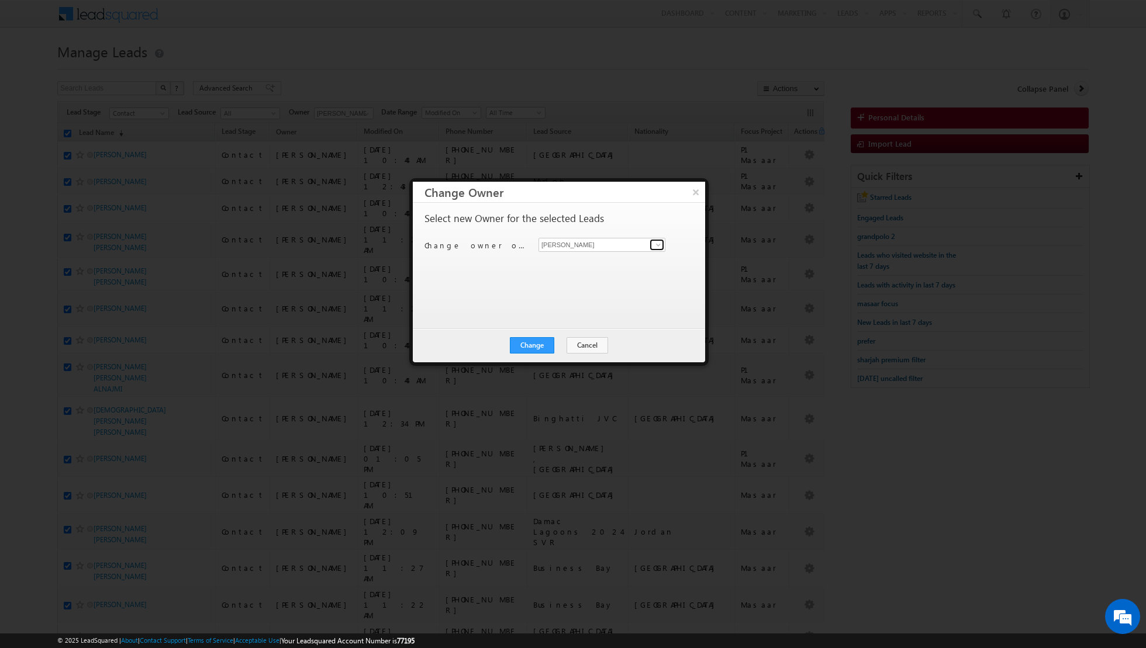
click at [660, 244] on span at bounding box center [658, 244] width 9 height 9
click at [623, 263] on span "[EMAIL_ADDRESS][PERSON_NAME][DOMAIN_NAME]" at bounding box center [595, 267] width 105 height 9
click at [537, 339] on button "Change" at bounding box center [532, 345] width 44 height 16
click at [568, 346] on button "Close" at bounding box center [560, 345] width 37 height 16
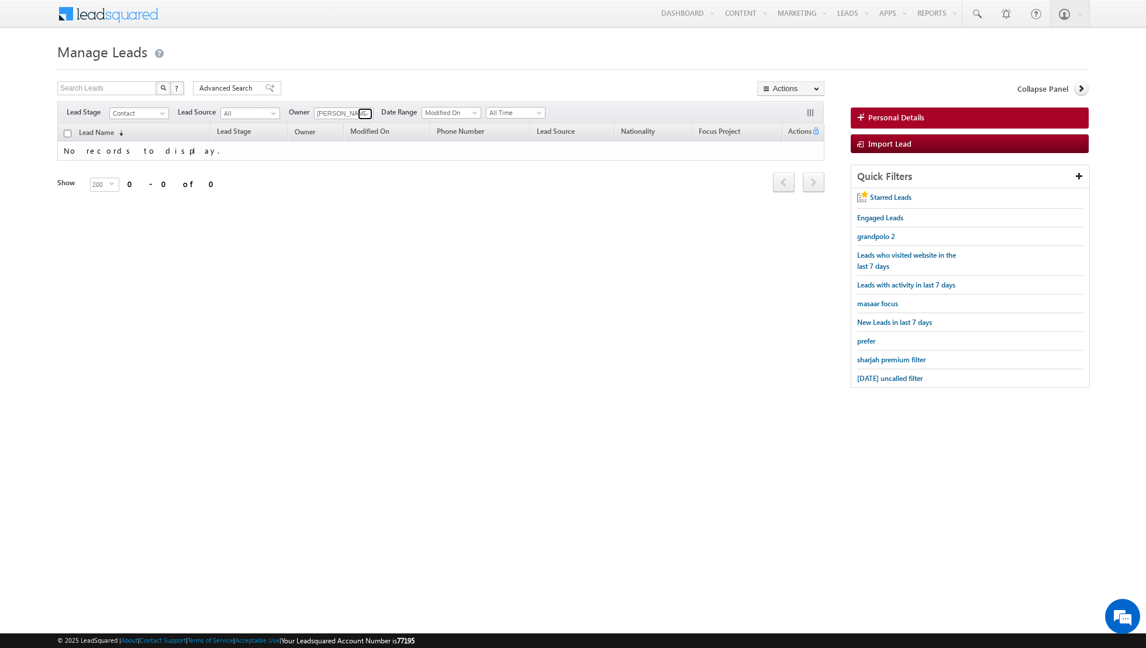
click at [364, 113] on span at bounding box center [366, 113] width 9 height 9
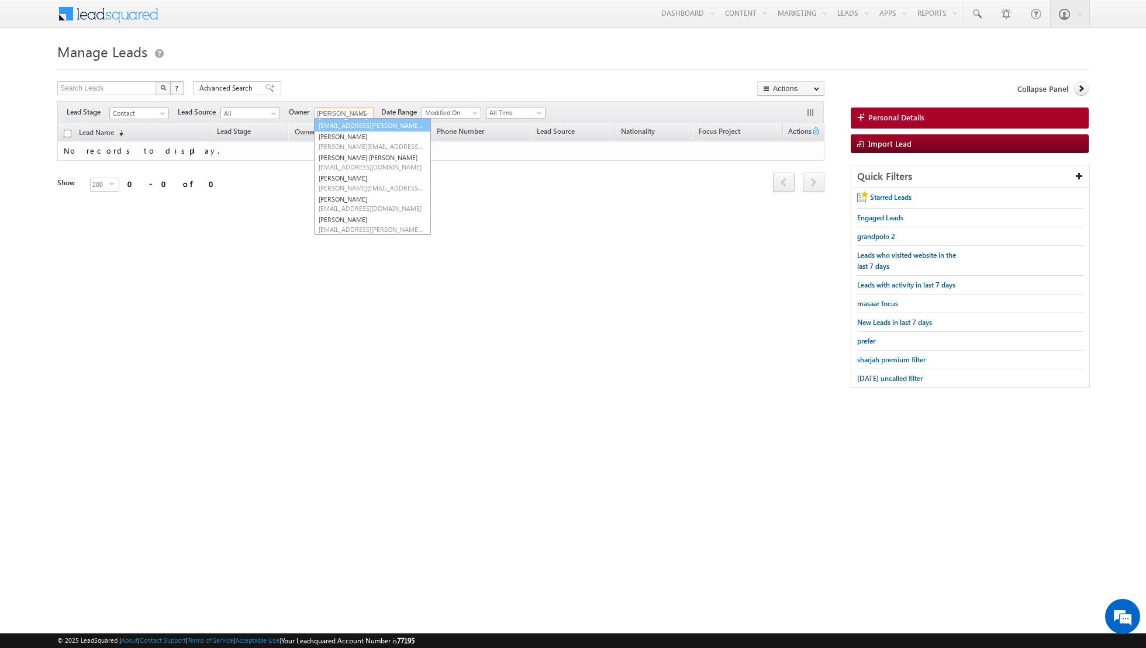
scroll to position [95, 0]
click at [365, 219] on link "[PERSON_NAME] [EMAIL_ADDRESS][PERSON_NAME][DOMAIN_NAME]" at bounding box center [372, 224] width 117 height 22
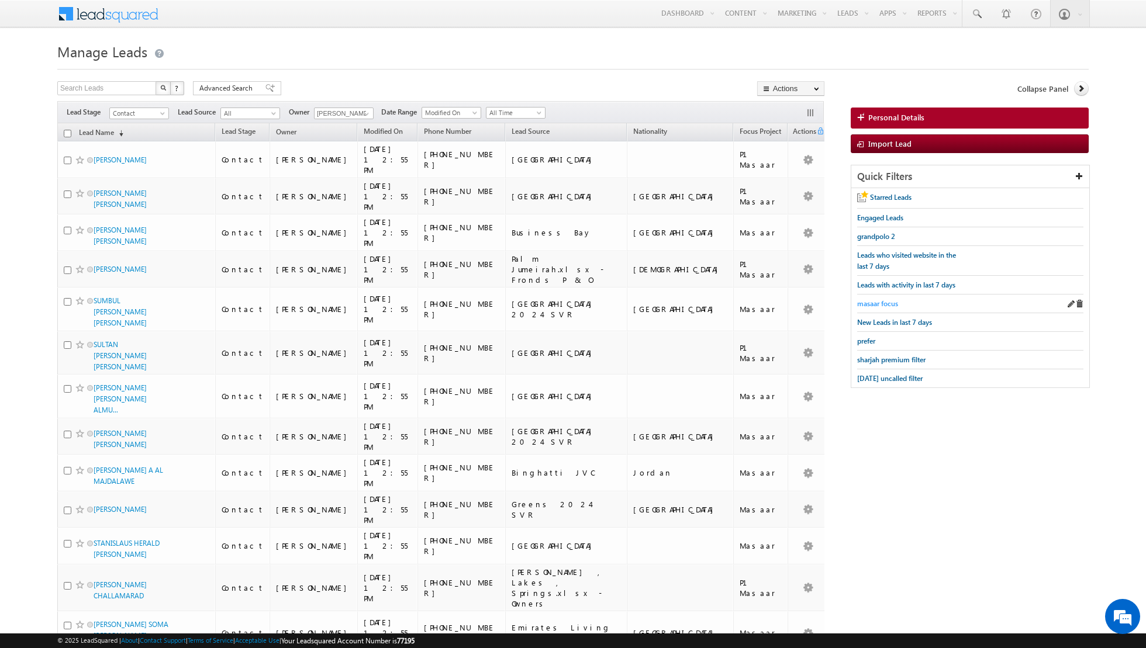
click at [873, 303] on span "masaar focus" at bounding box center [877, 303] width 41 height 9
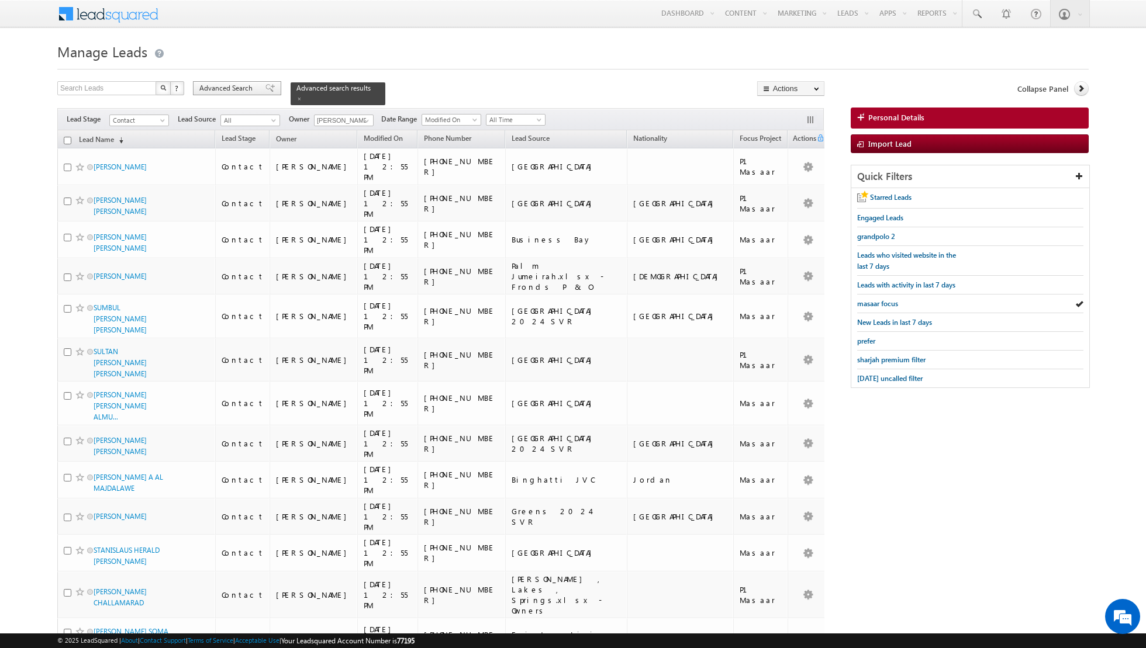
click at [265, 88] on span at bounding box center [269, 88] width 9 height 8
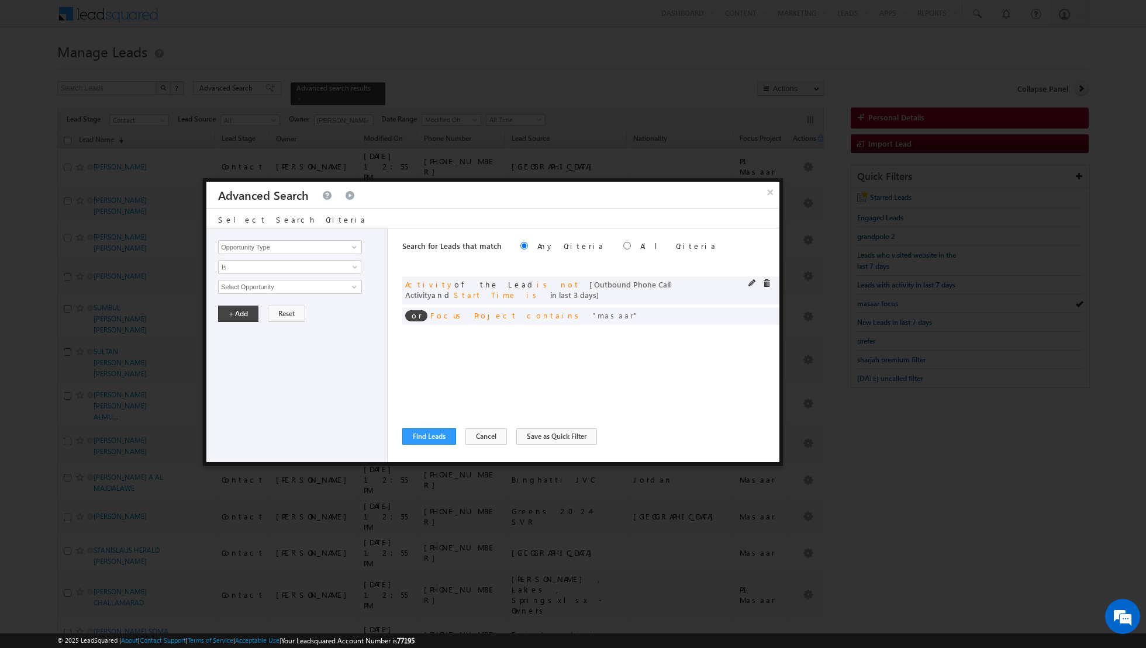
click at [748, 282] on div "or Activity of the Lead is not [ Outbound Phone Call Activity and Start Time is…" at bounding box center [590, 291] width 377 height 28
click at [751, 282] on span at bounding box center [752, 283] width 8 height 8
click at [321, 368] on input "3" at bounding box center [324, 367] width 73 height 14
click at [241, 393] on button "+ Add" at bounding box center [238, 399] width 40 height 16
click at [423, 435] on button "Find Leads" at bounding box center [429, 437] width 54 height 16
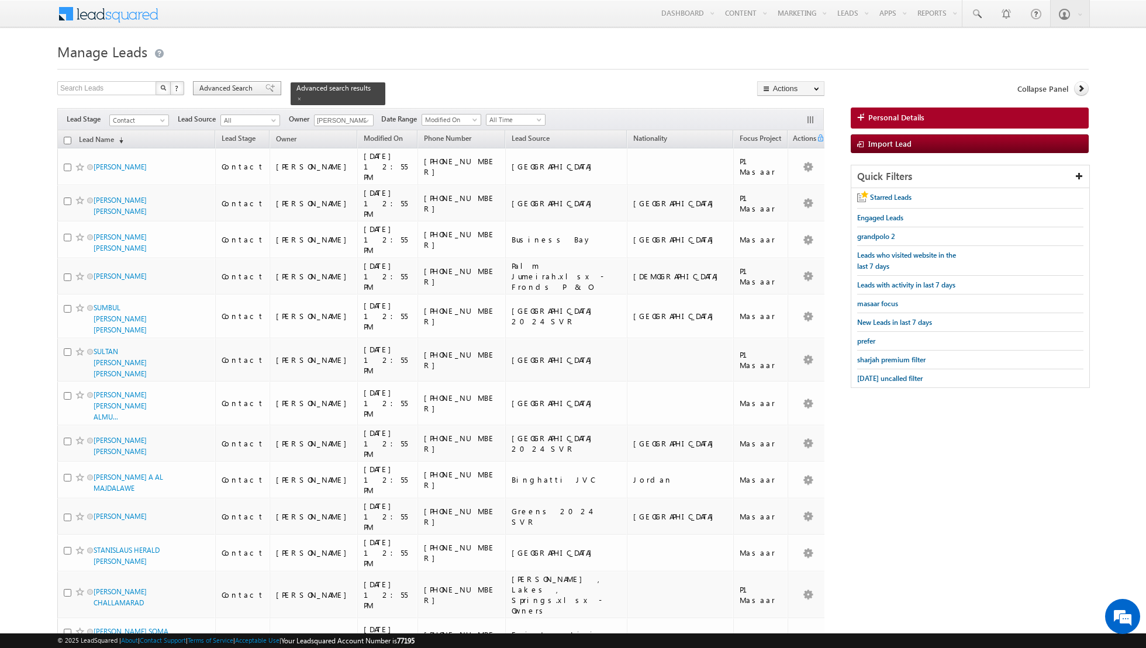
click at [265, 85] on span at bounding box center [269, 88] width 9 height 8
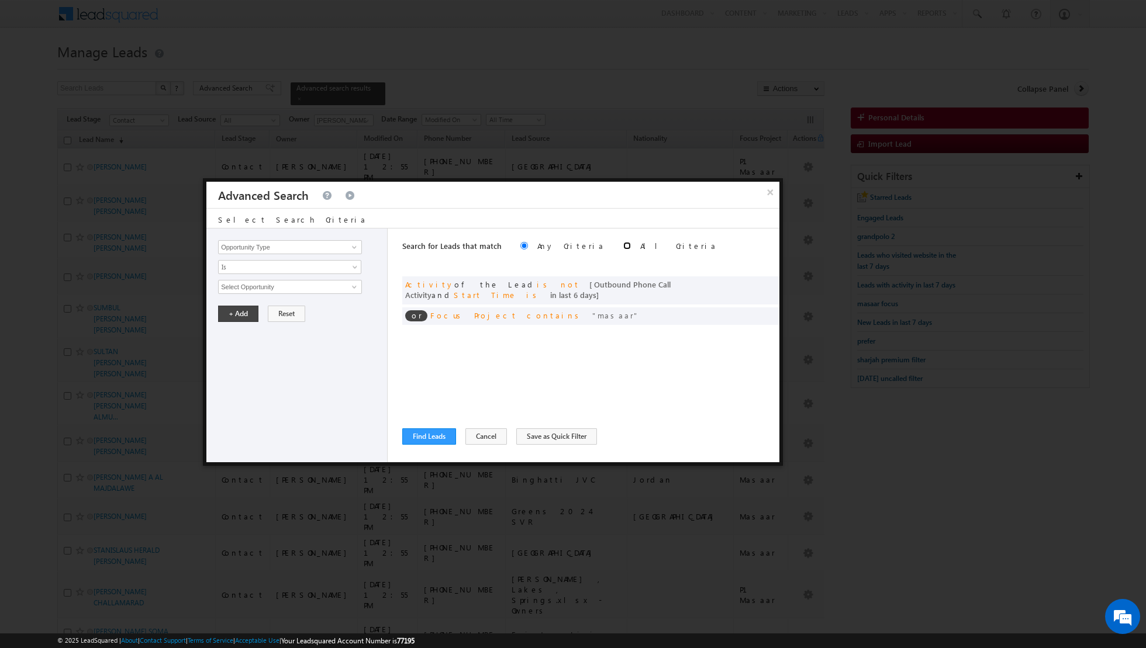
click at [623, 243] on input "radio" at bounding box center [627, 246] width 8 height 8
click at [425, 434] on button "Find Leads" at bounding box center [429, 437] width 54 height 16
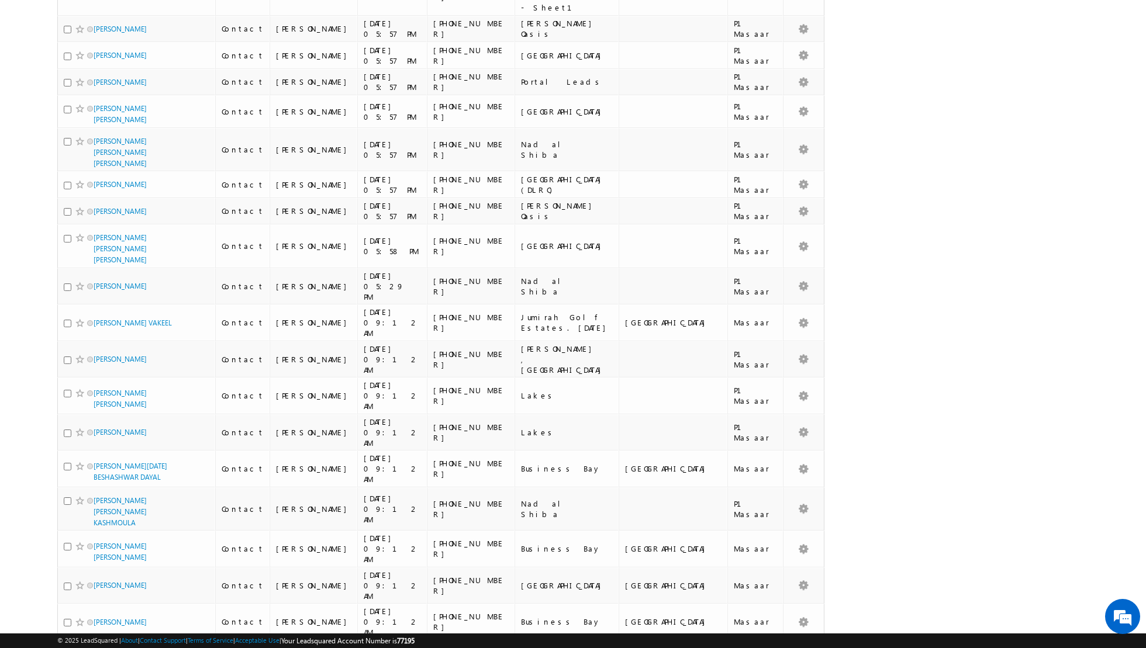
scroll to position [5341, 0]
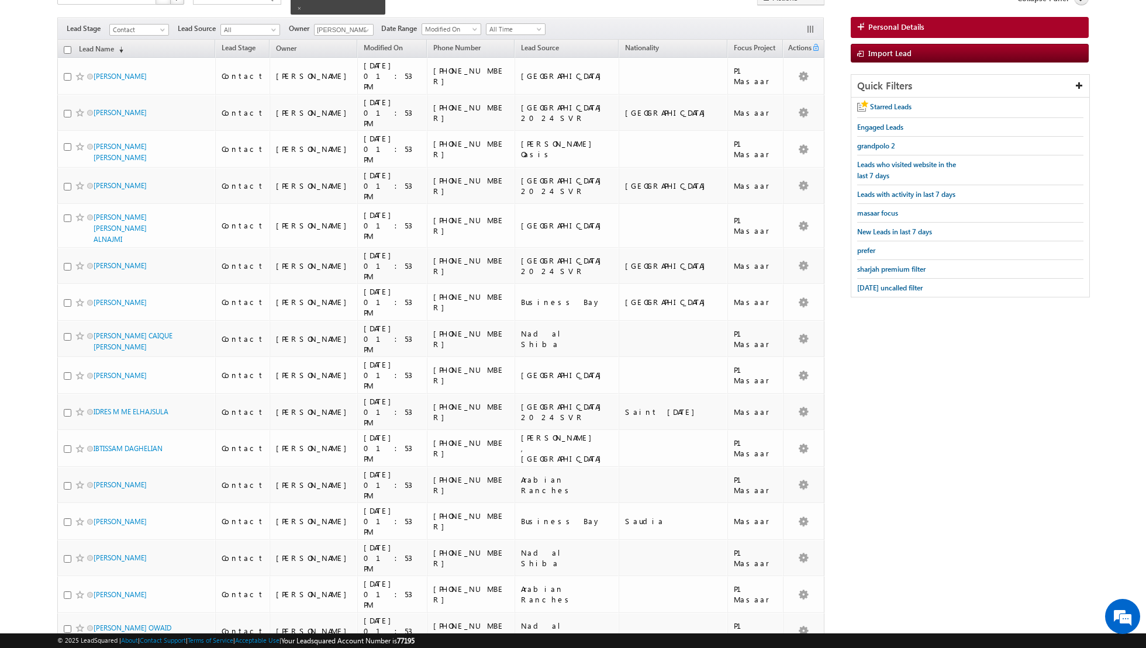
scroll to position [0, 0]
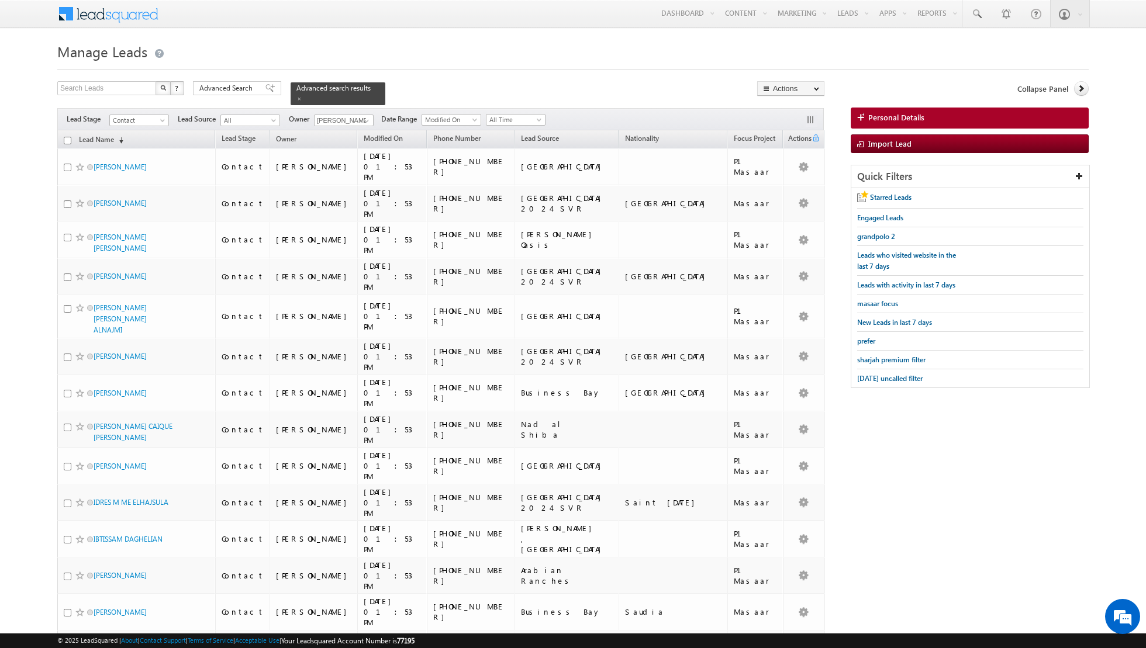
click at [69, 138] on input "checkbox" at bounding box center [68, 141] width 8 height 8
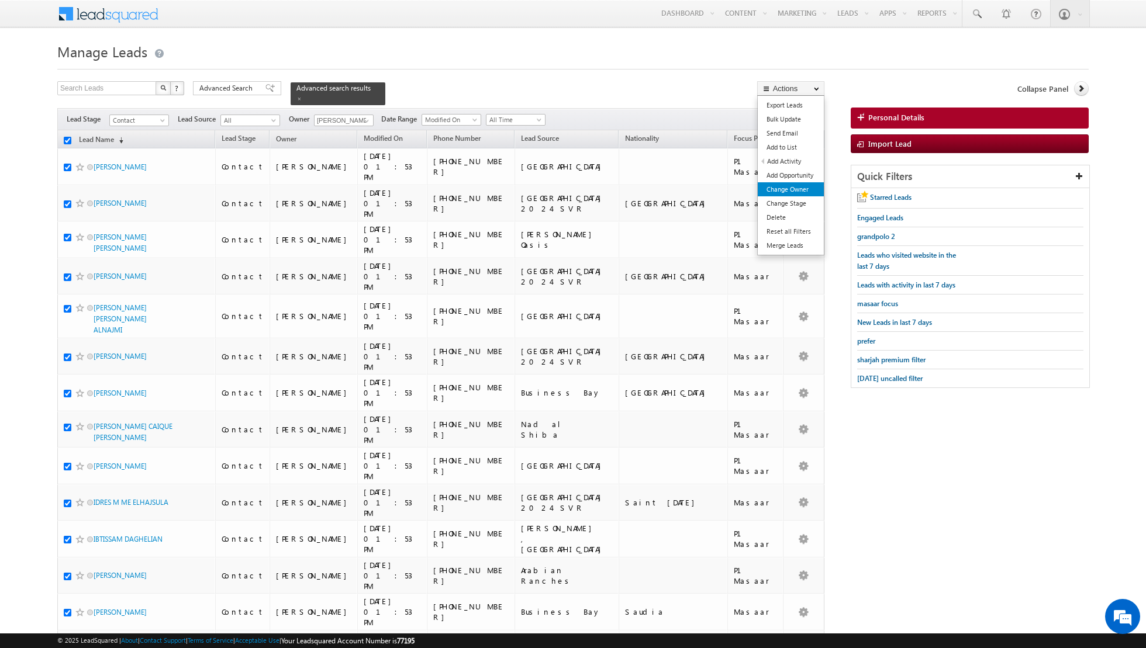
click at [779, 194] on link "Change Owner" at bounding box center [791, 189] width 66 height 14
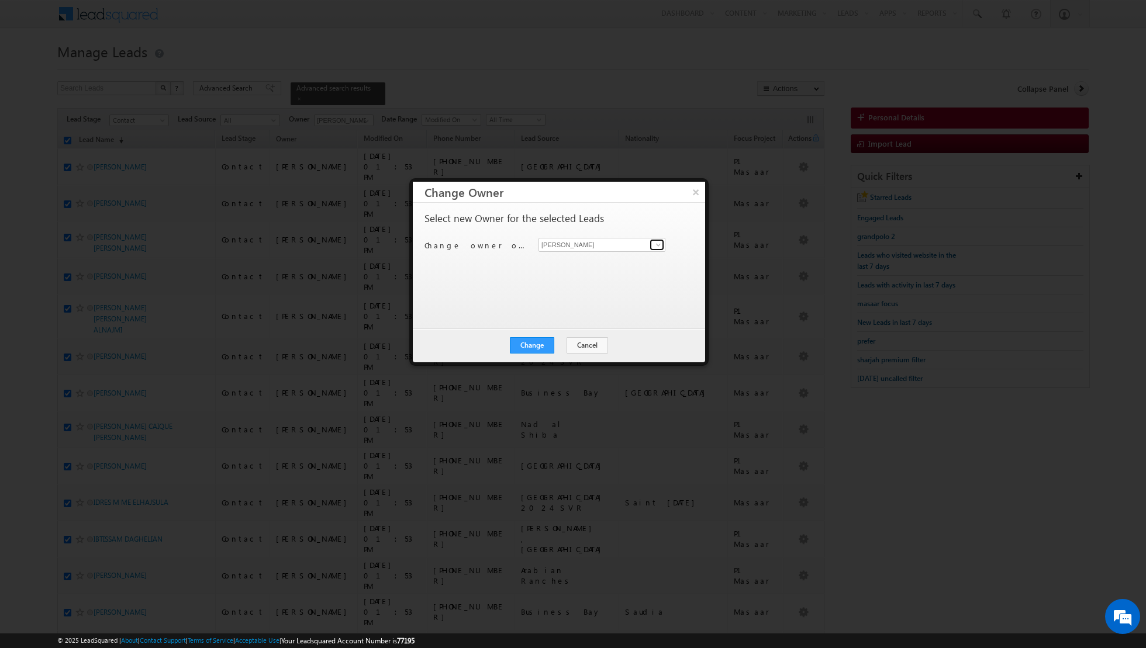
click at [657, 247] on span at bounding box center [658, 244] width 9 height 9
click at [602, 275] on div "Select new Owner for the selected Leads Change owner of 100 leads to [PERSON_NA…" at bounding box center [558, 260] width 267 height 94
click at [614, 248] on input at bounding box center [602, 245] width 127 height 14
click at [584, 266] on span "[EMAIL_ADDRESS][PERSON_NAME][DOMAIN_NAME]" at bounding box center [595, 267] width 105 height 9
click at [534, 348] on button "Change" at bounding box center [532, 345] width 44 height 16
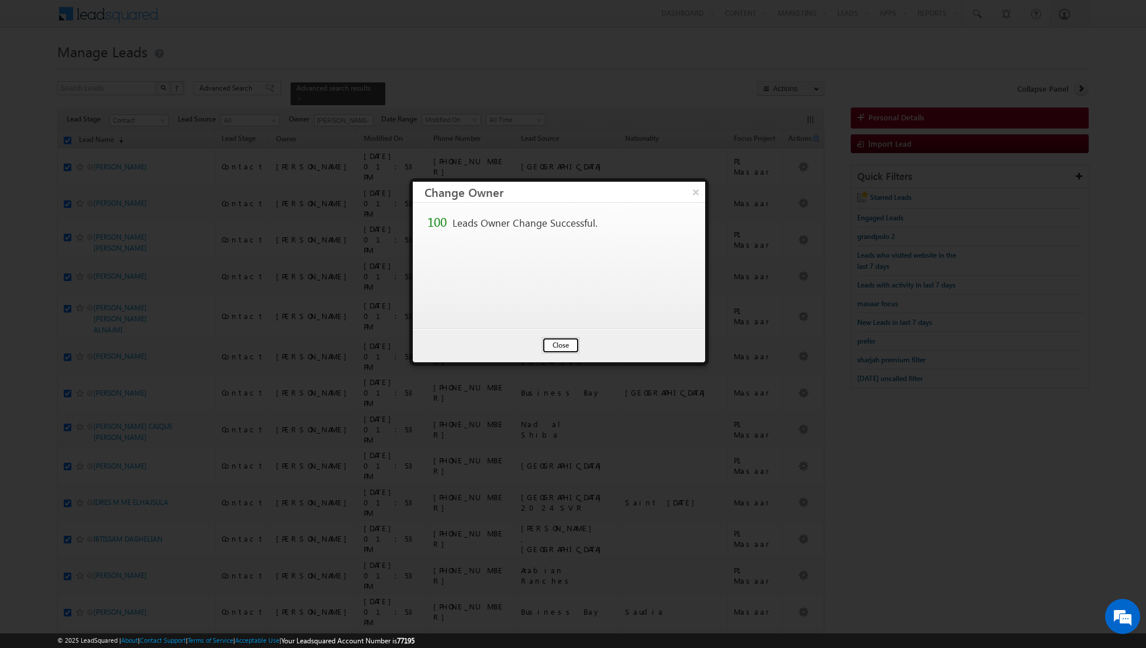
click at [569, 346] on button "Close" at bounding box center [560, 345] width 37 height 16
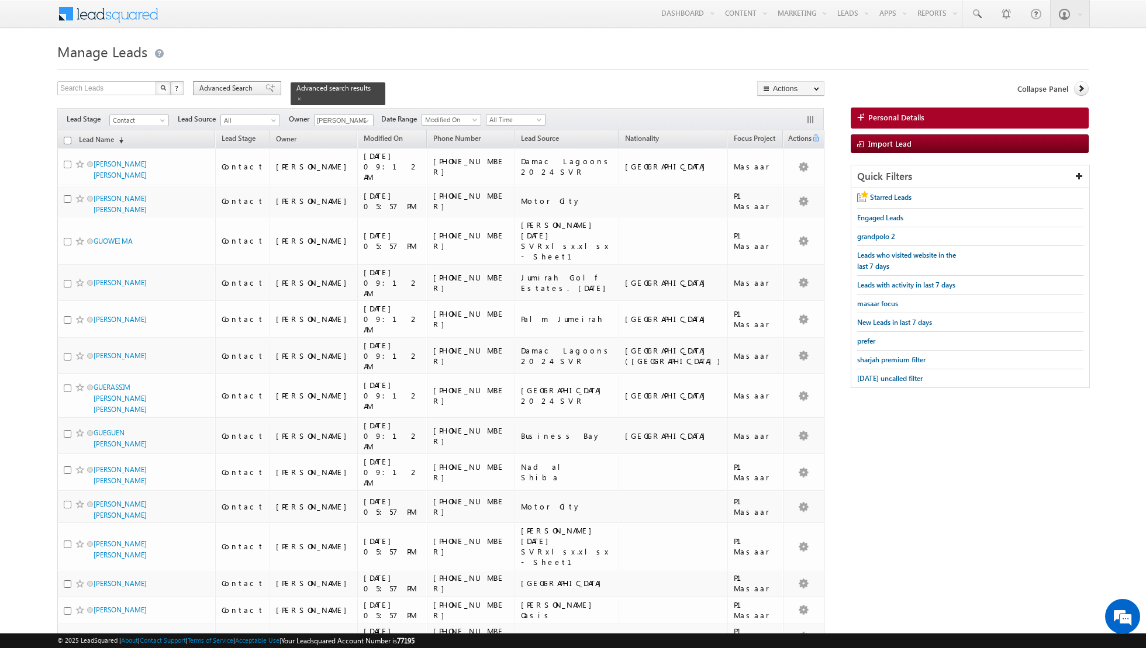
click at [266, 88] on span at bounding box center [269, 88] width 9 height 8
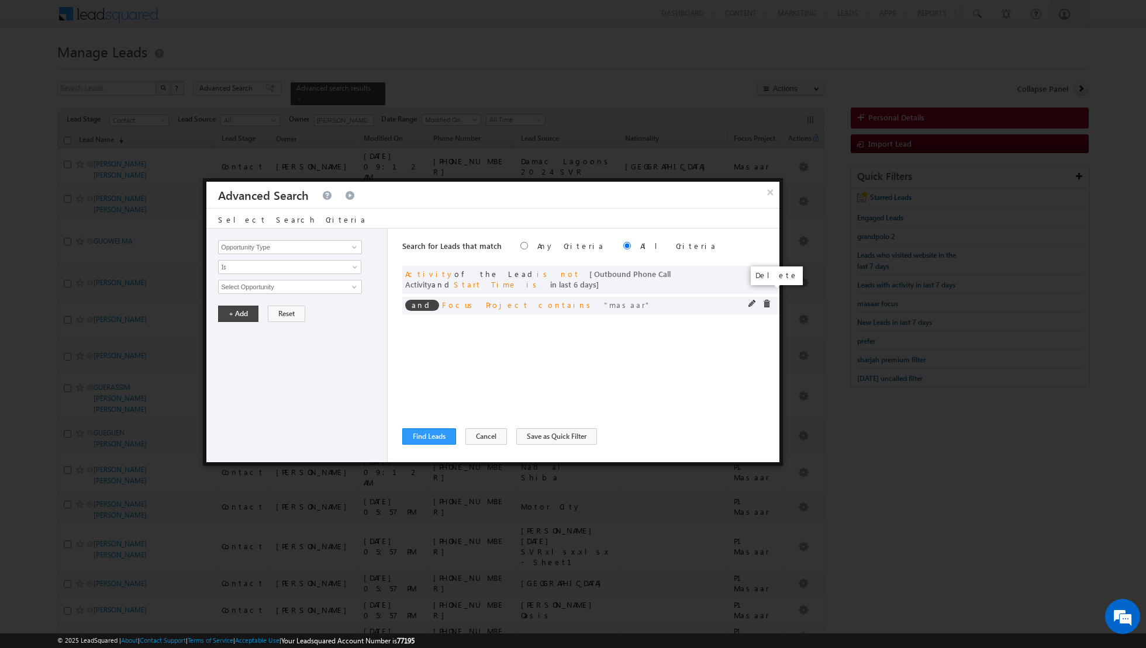
click at [767, 300] on span at bounding box center [766, 304] width 8 height 8
click at [350, 249] on span at bounding box center [354, 247] width 9 height 9
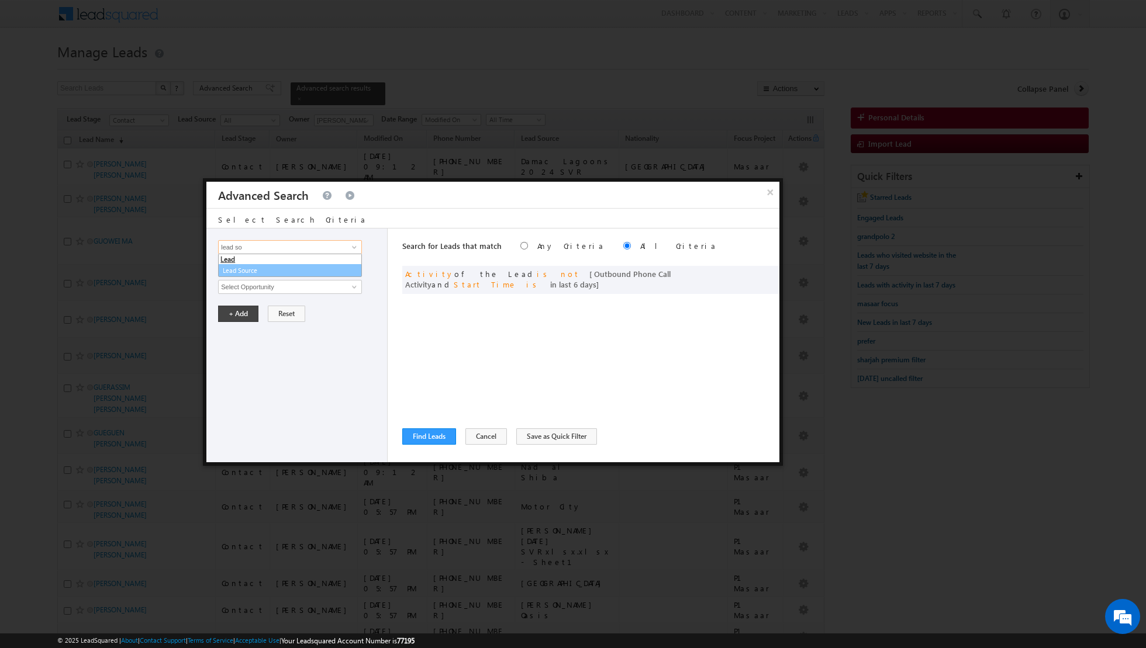
click at [336, 268] on link "Lead Source" at bounding box center [290, 270] width 144 height 13
click at [347, 286] on span "None Selected" at bounding box center [285, 287] width 133 height 13
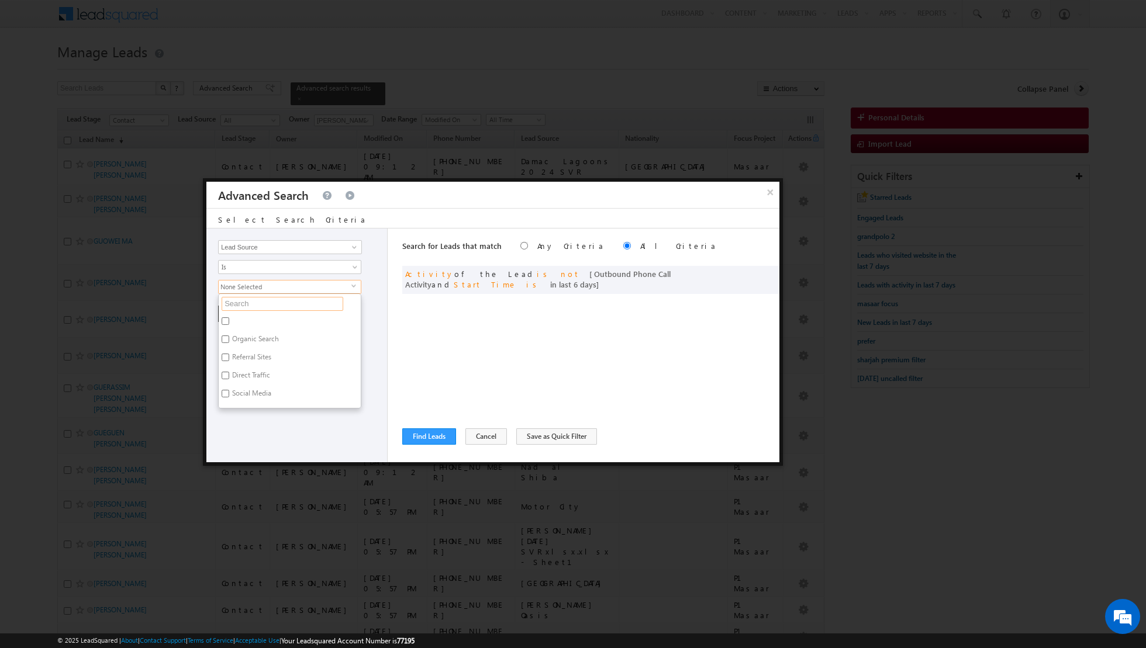
click at [310, 300] on input "text" at bounding box center [283, 304] width 122 height 14
click at [248, 321] on label "UAE Scl" at bounding box center [243, 323] width 49 height 18
click at [229, 321] on input "UAE Scl" at bounding box center [226, 322] width 8 height 8
click at [283, 283] on span "UAE Scl" at bounding box center [285, 287] width 133 height 13
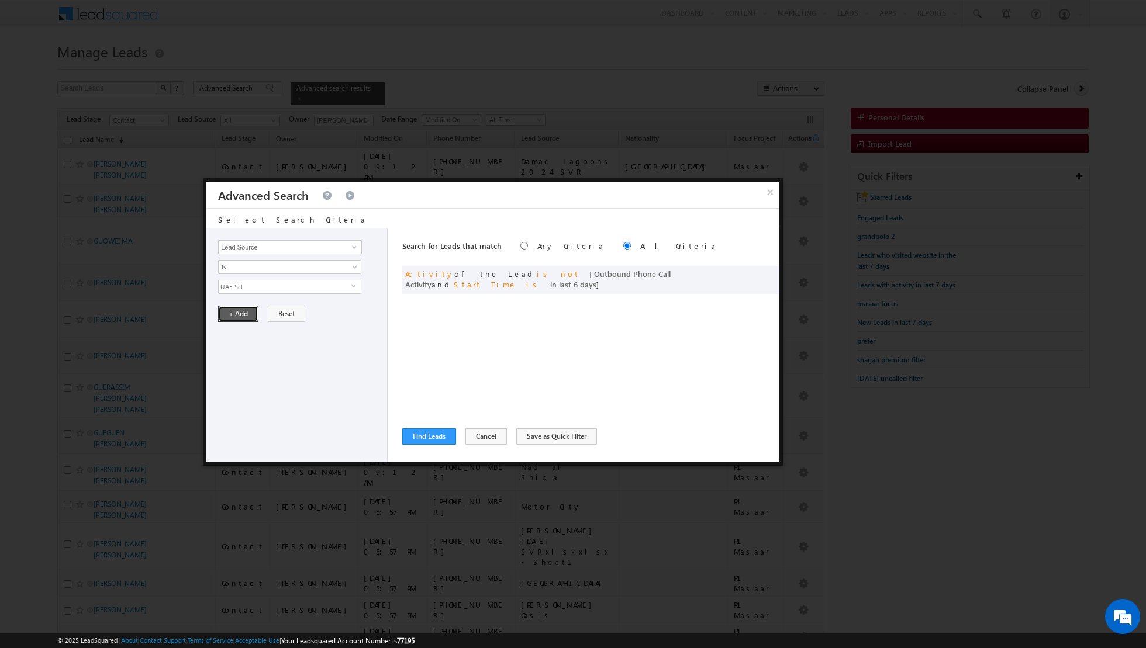
click at [239, 312] on button "+ Add" at bounding box center [238, 314] width 40 height 16
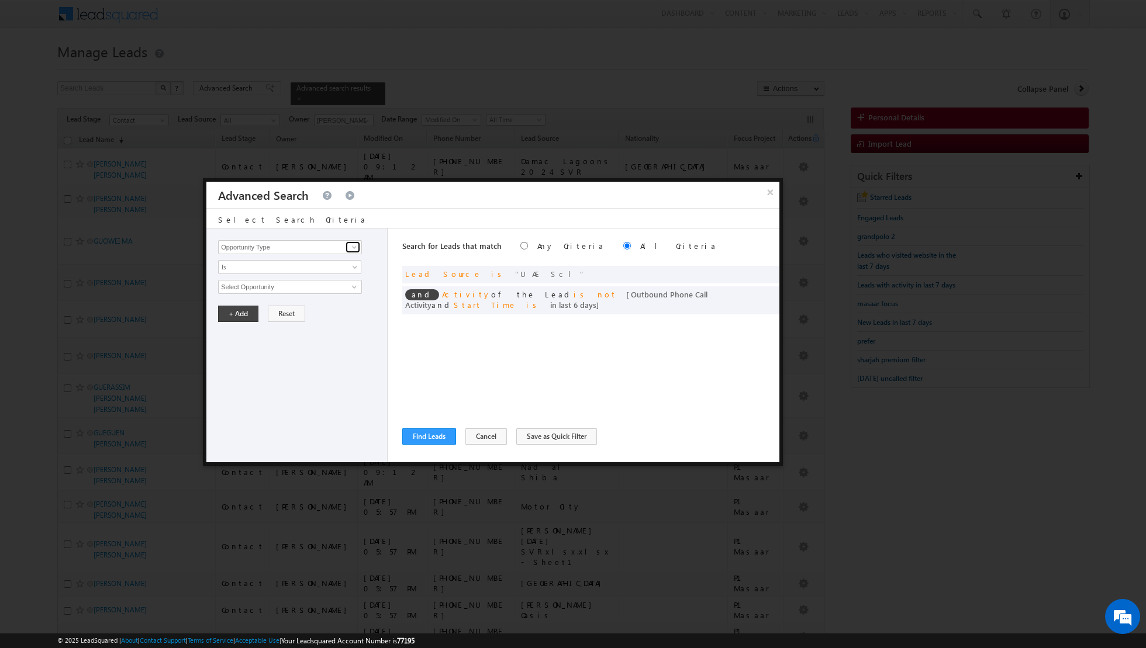
click at [353, 245] on span at bounding box center [354, 247] width 9 height 9
click at [325, 267] on link "Lead Source" at bounding box center [290, 270] width 144 height 13
click at [337, 281] on span "None Selected" at bounding box center [285, 287] width 133 height 13
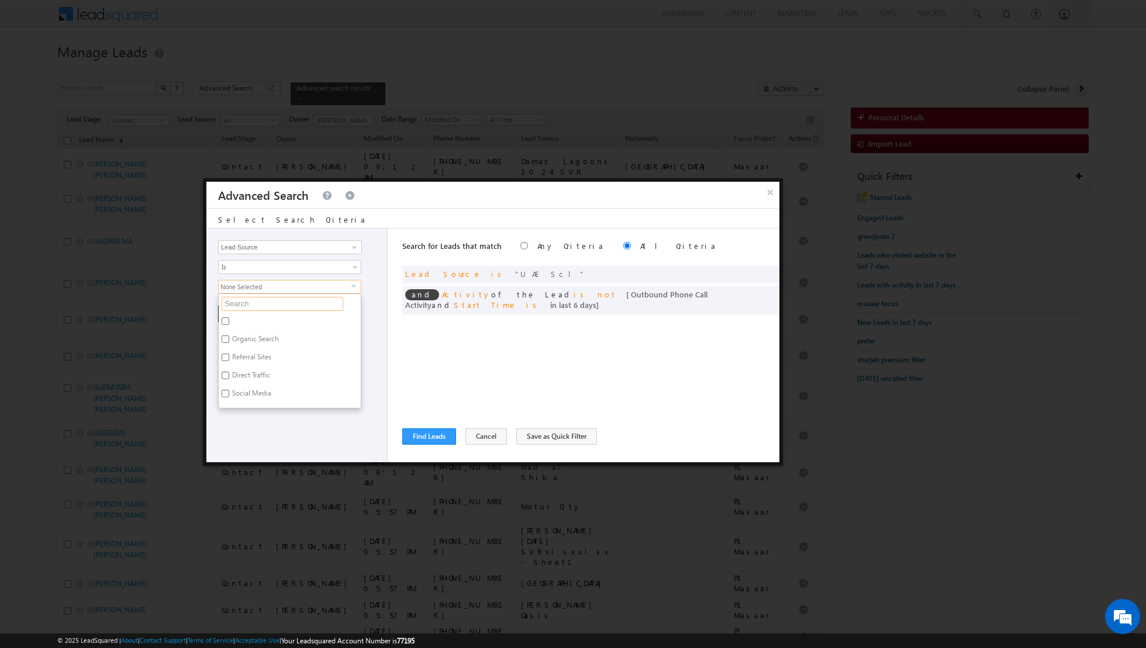
click at [301, 306] on input "text" at bounding box center [283, 304] width 122 height 14
click at [223, 376] on input "Sharjah-Scl" at bounding box center [226, 376] width 8 height 8
click at [227, 319] on input "Dubai-Scl" at bounding box center [226, 322] width 8 height 8
click at [246, 420] on div "Opportunity Type Lead Activity Task Sales Group Prospect Id Address 1 Address 2…" at bounding box center [296, 346] width 181 height 234
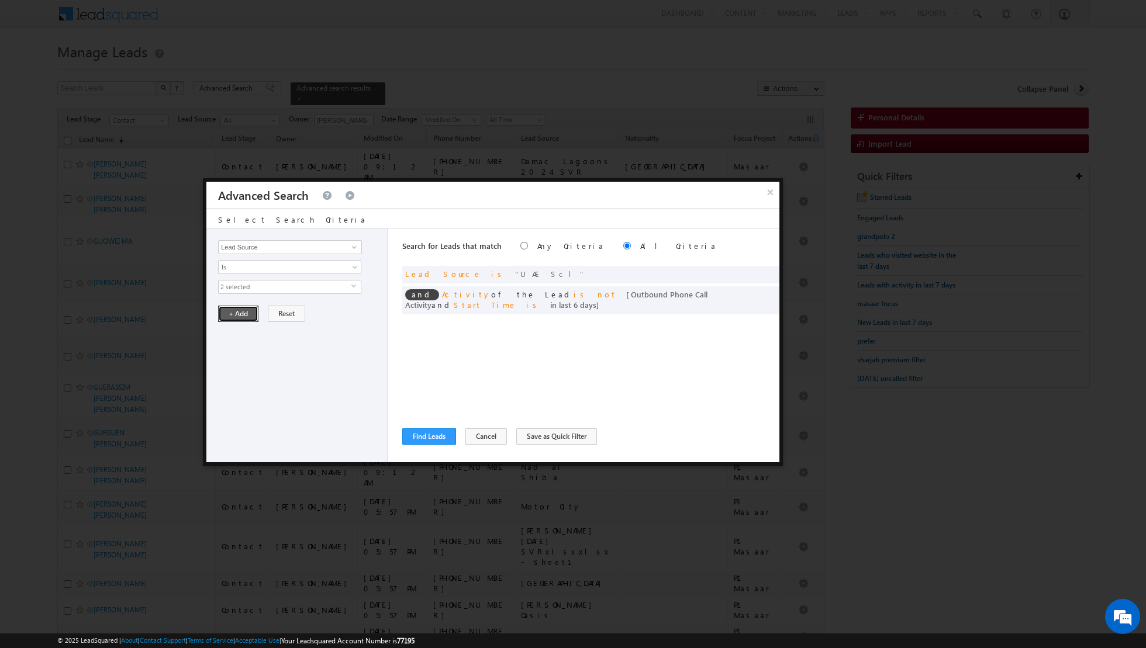
click at [233, 316] on button "+ Add" at bounding box center [238, 314] width 40 height 16
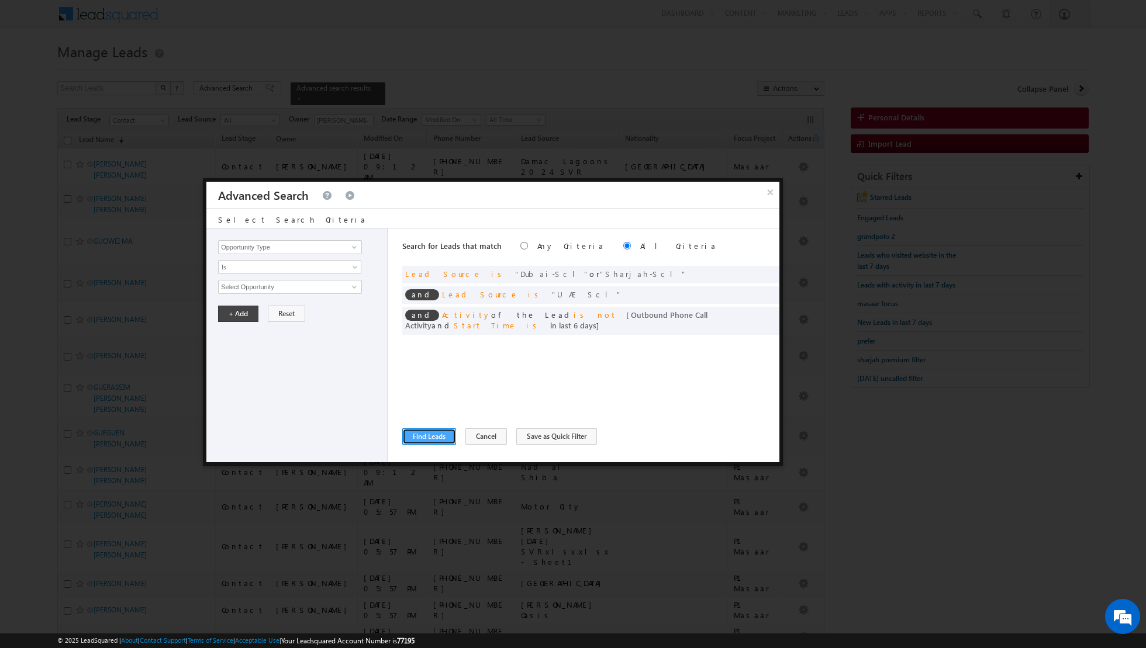
click at [420, 431] on button "Find Leads" at bounding box center [429, 437] width 54 height 16
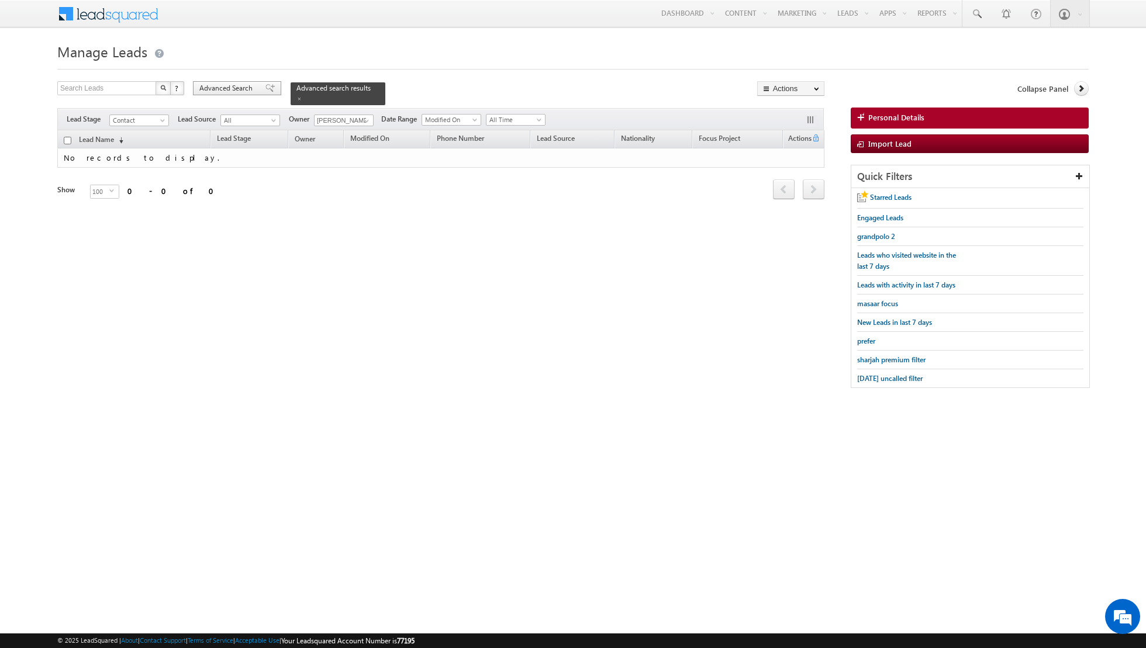
click at [265, 85] on span at bounding box center [269, 88] width 9 height 8
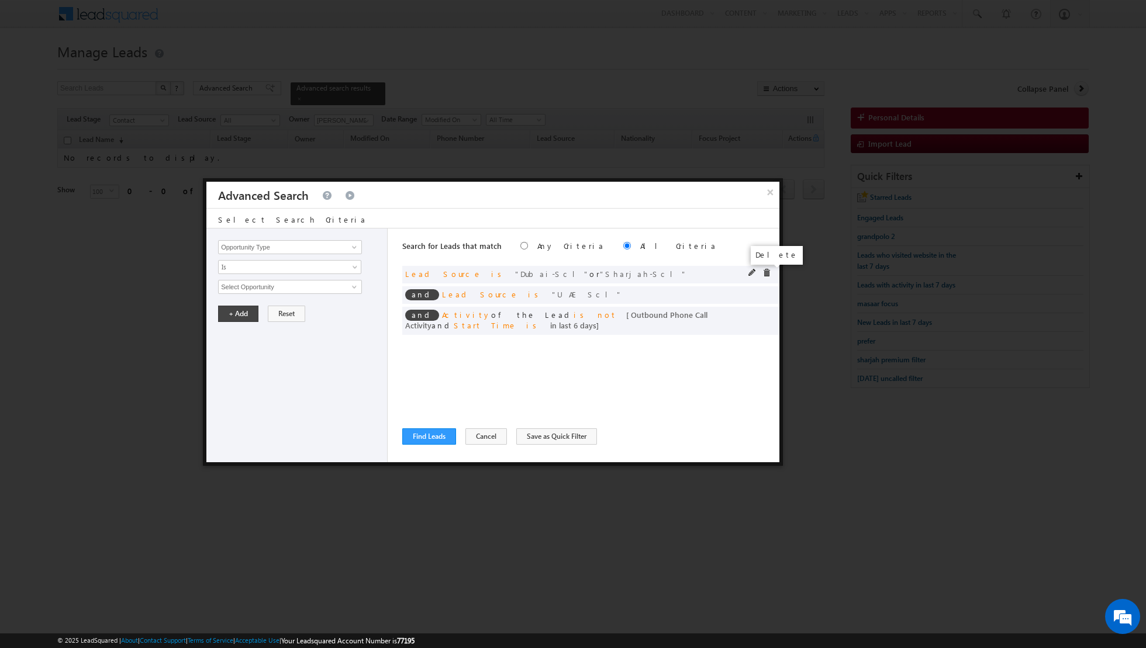
click at [767, 272] on span at bounding box center [766, 273] width 8 height 8
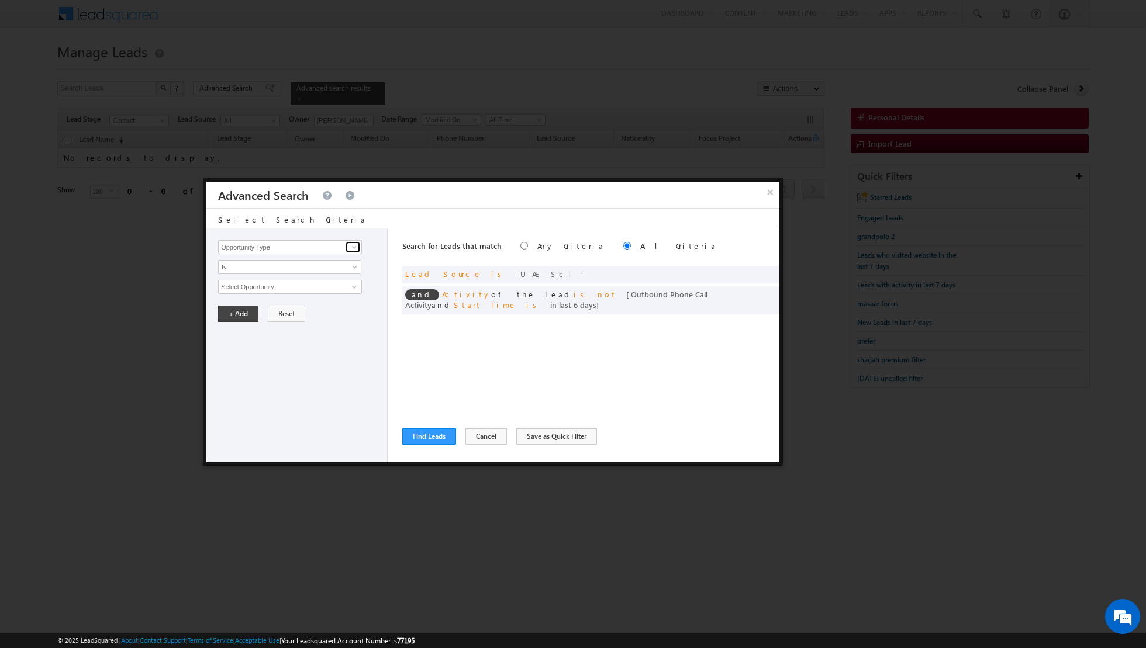
click at [358, 249] on span at bounding box center [354, 247] width 9 height 9
click at [316, 265] on link "Lead Source" at bounding box center [290, 270] width 144 height 13
click at [317, 287] on span "None Selected" at bounding box center [285, 287] width 133 height 13
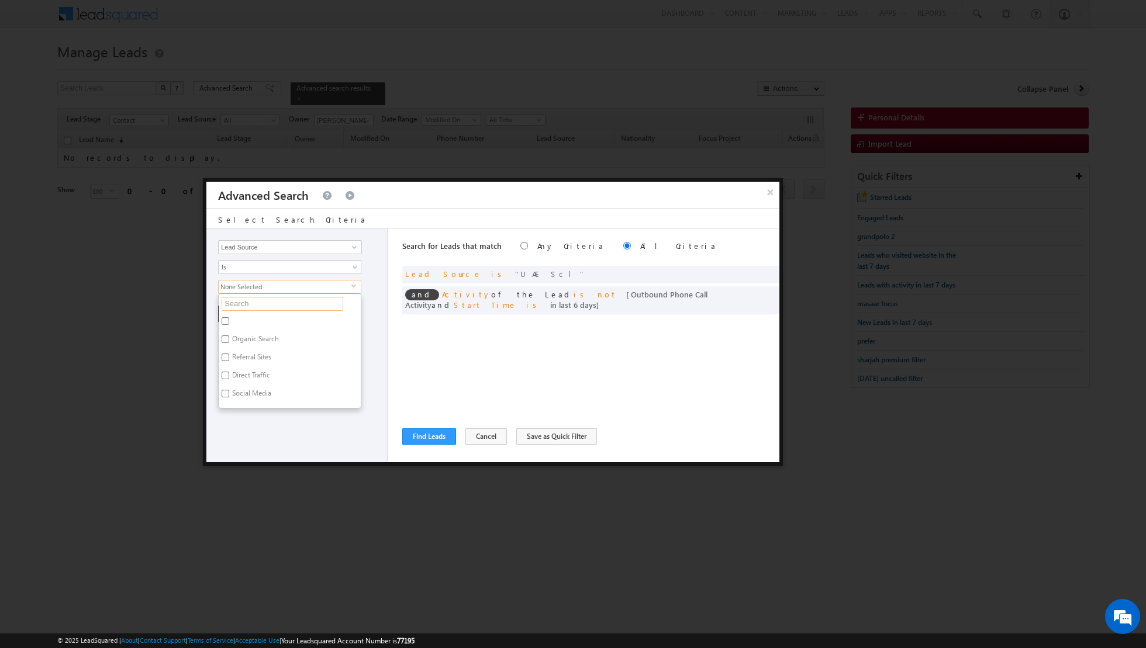
click at [298, 301] on input "text" at bounding box center [283, 304] width 122 height 14
click at [257, 317] on label "Sharjah-Scl" at bounding box center [249, 323] width 60 height 18
click at [229, 318] on input "Sharjah-Scl" at bounding box center [226, 322] width 8 height 8
click at [239, 356] on div "Opportunity Type Lead Activity Task Sales Group Prospect Id Address 1 Address 2…" at bounding box center [296, 346] width 181 height 234
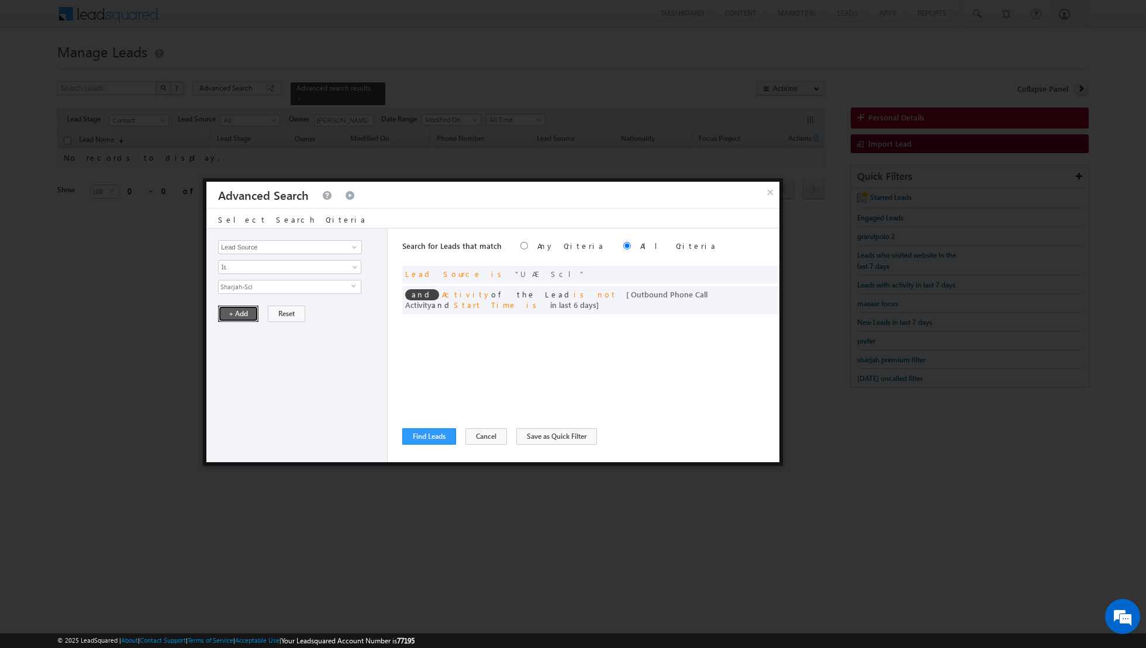
click at [236, 310] on button "+ Add" at bounding box center [238, 314] width 40 height 16
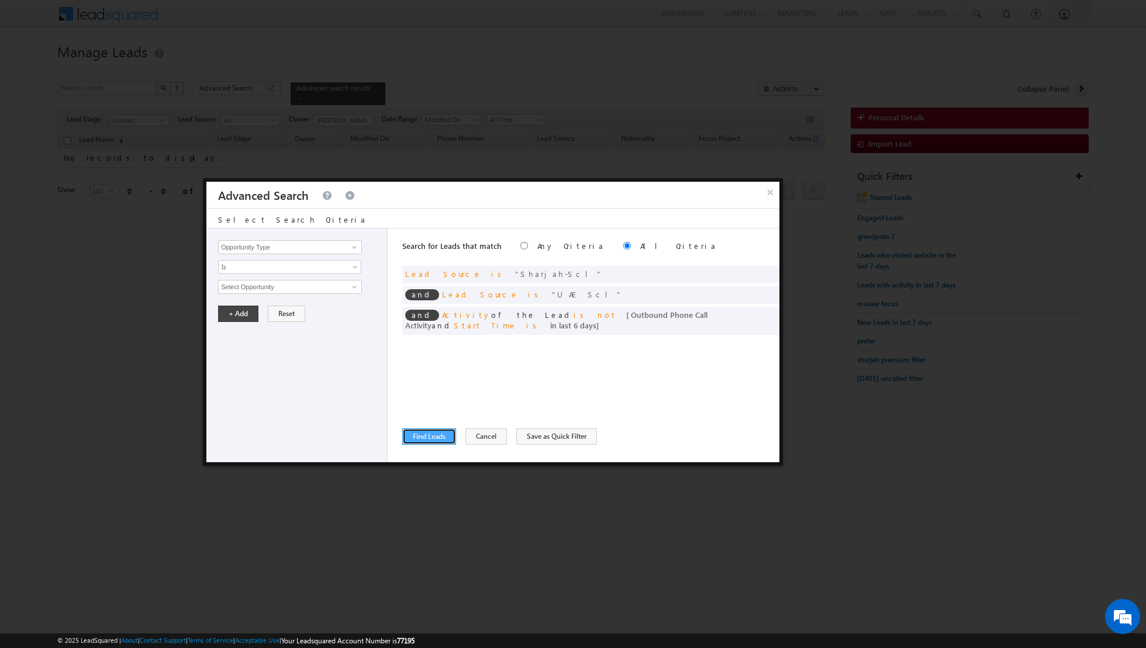
click at [423, 437] on button "Find Leads" at bounding box center [429, 437] width 54 height 16
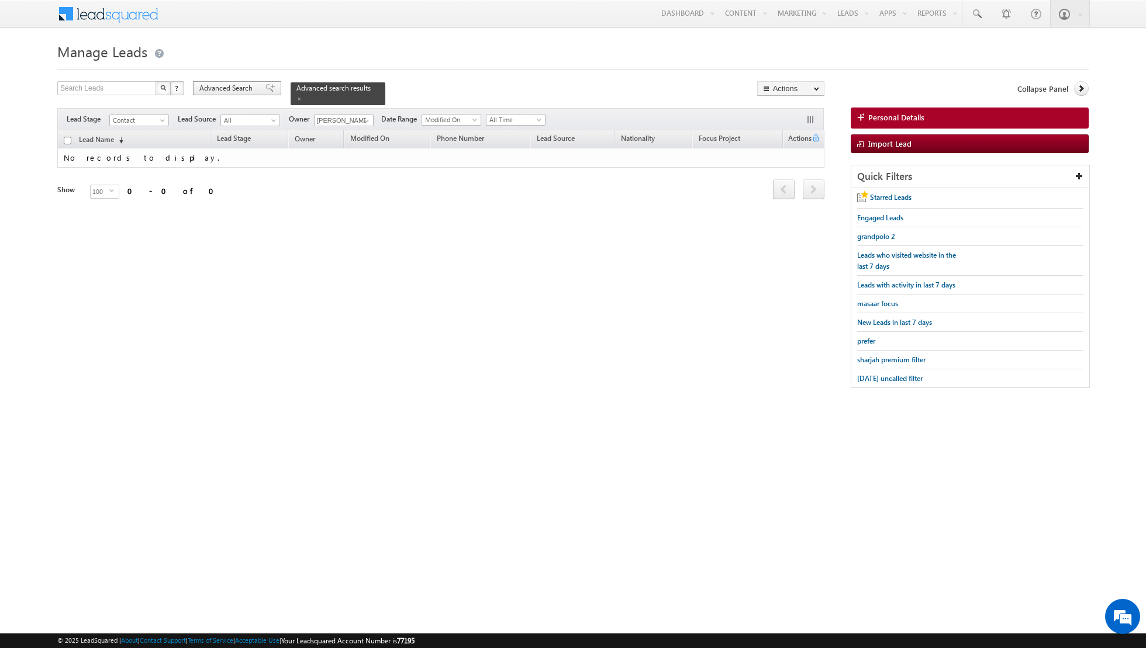
click at [265, 92] on span at bounding box center [269, 88] width 9 height 8
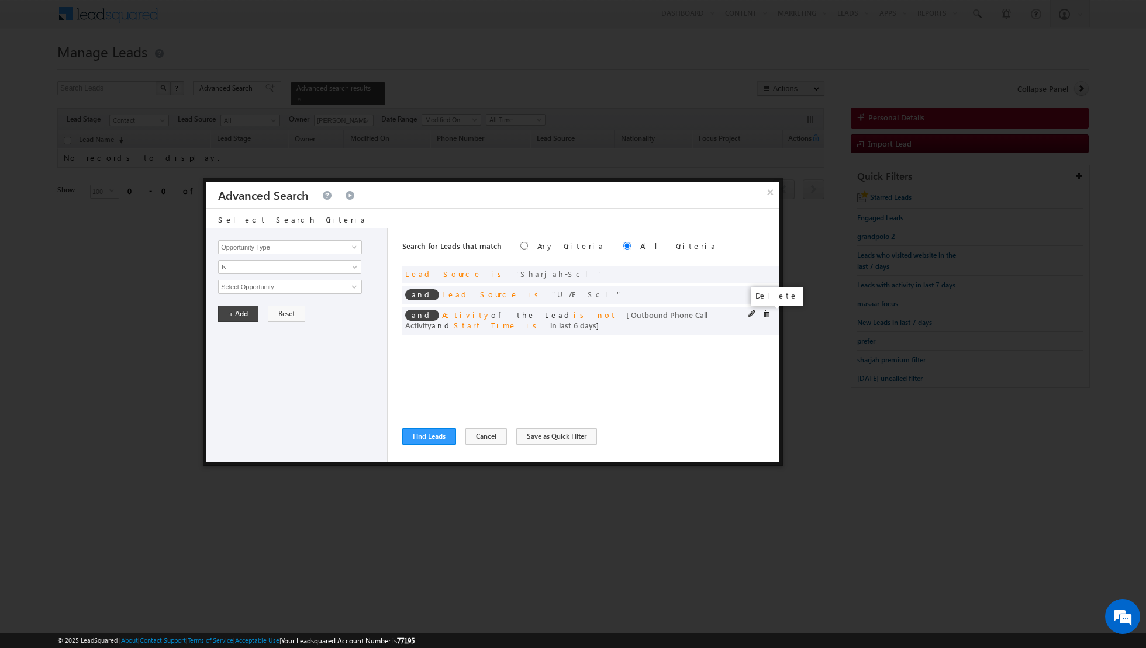
click at [768, 314] on span at bounding box center [766, 314] width 8 height 8
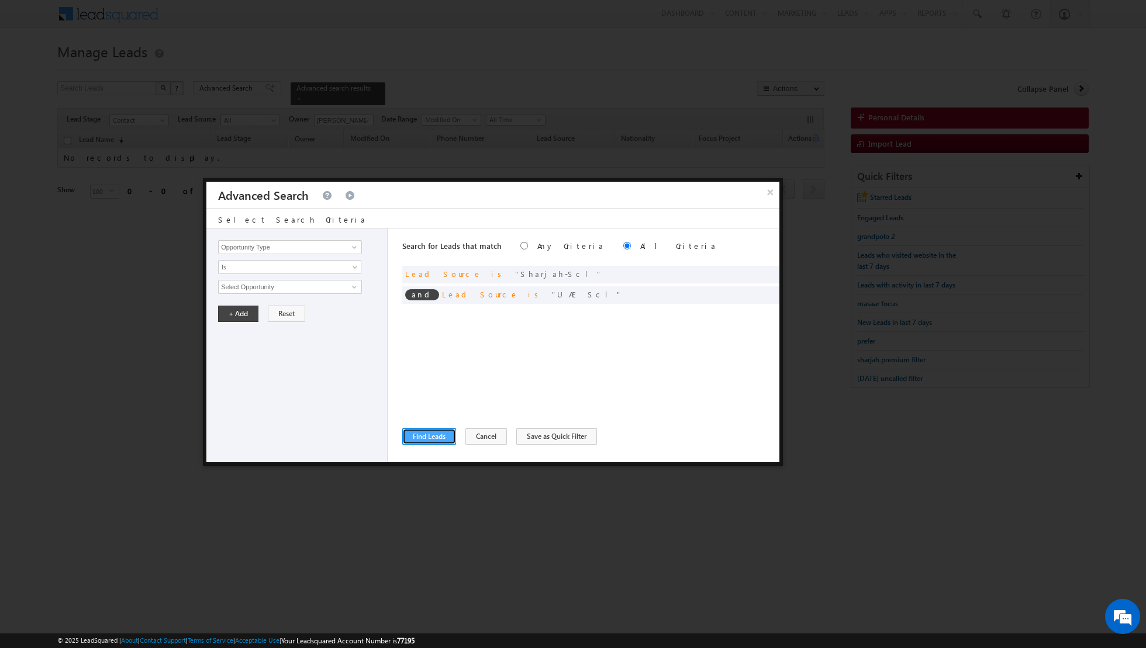
click at [432, 438] on button "Find Leads" at bounding box center [429, 437] width 54 height 16
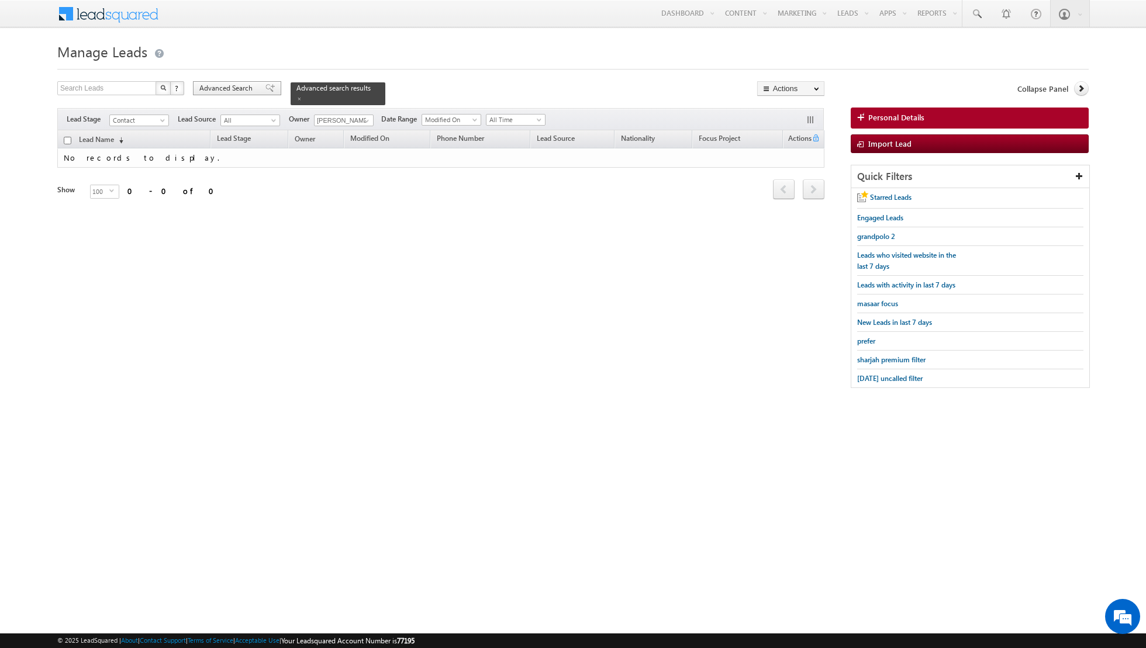
click at [265, 88] on span at bounding box center [269, 88] width 9 height 8
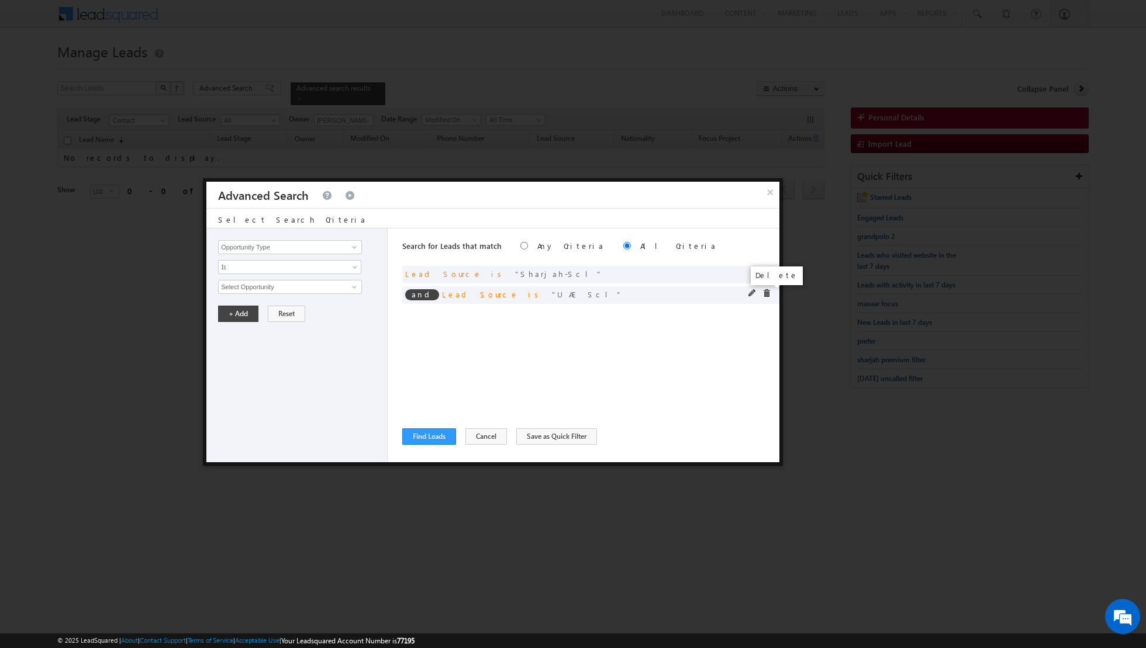
click at [768, 292] on span at bounding box center [766, 293] width 8 height 8
click at [429, 436] on button "Find Leads" at bounding box center [429, 437] width 54 height 16
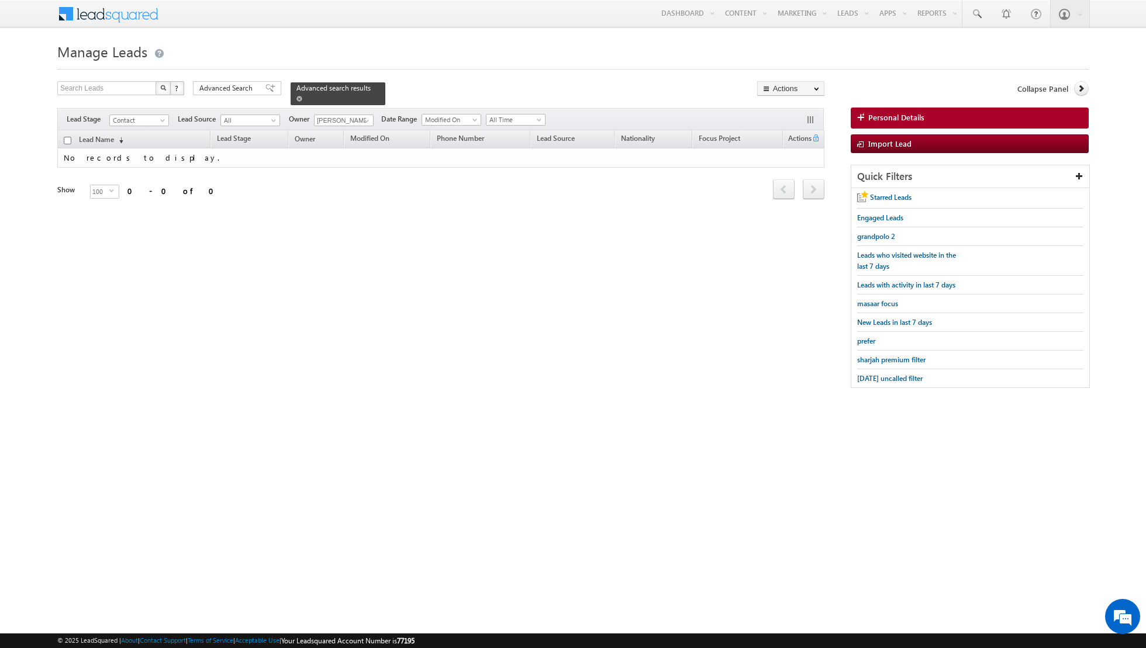
click at [296, 96] on span at bounding box center [299, 99] width 6 height 6
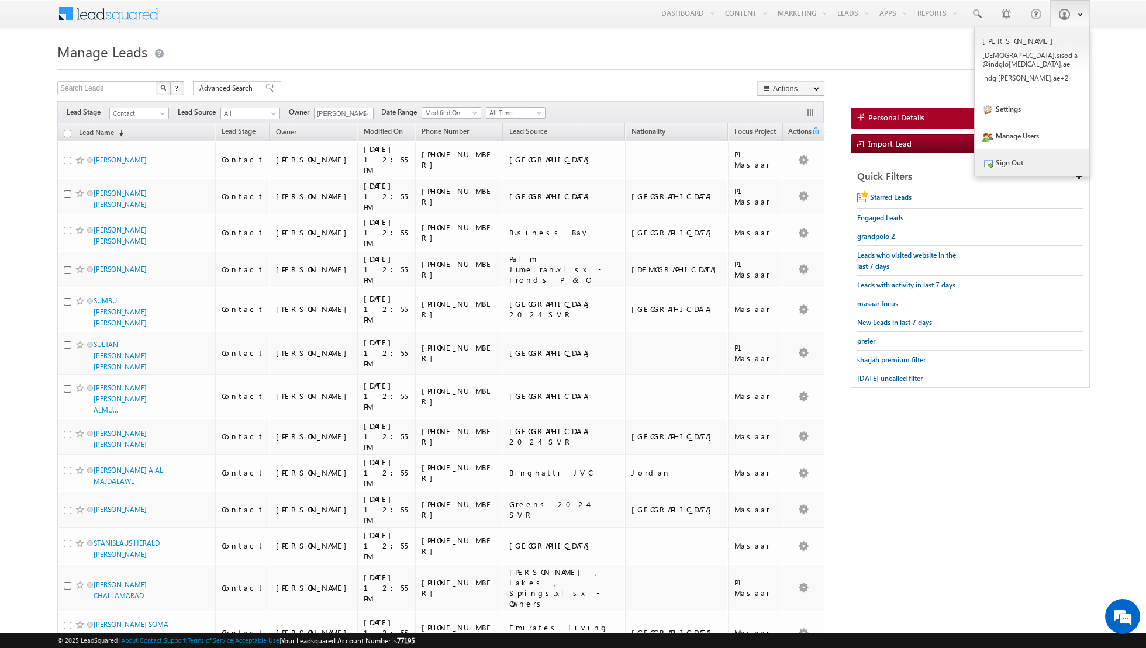
click at [1055, 153] on link "Sign Out" at bounding box center [1032, 162] width 115 height 27
